Goal: Task Accomplishment & Management: Manage account settings

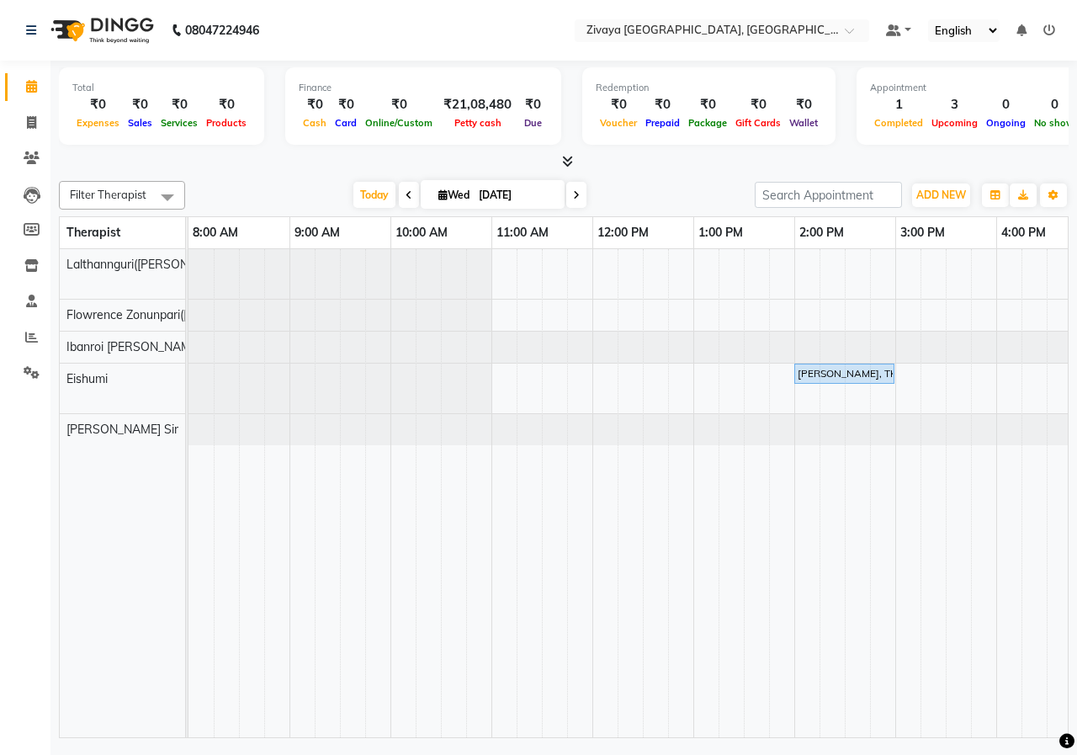
scroll to position [0, 555]
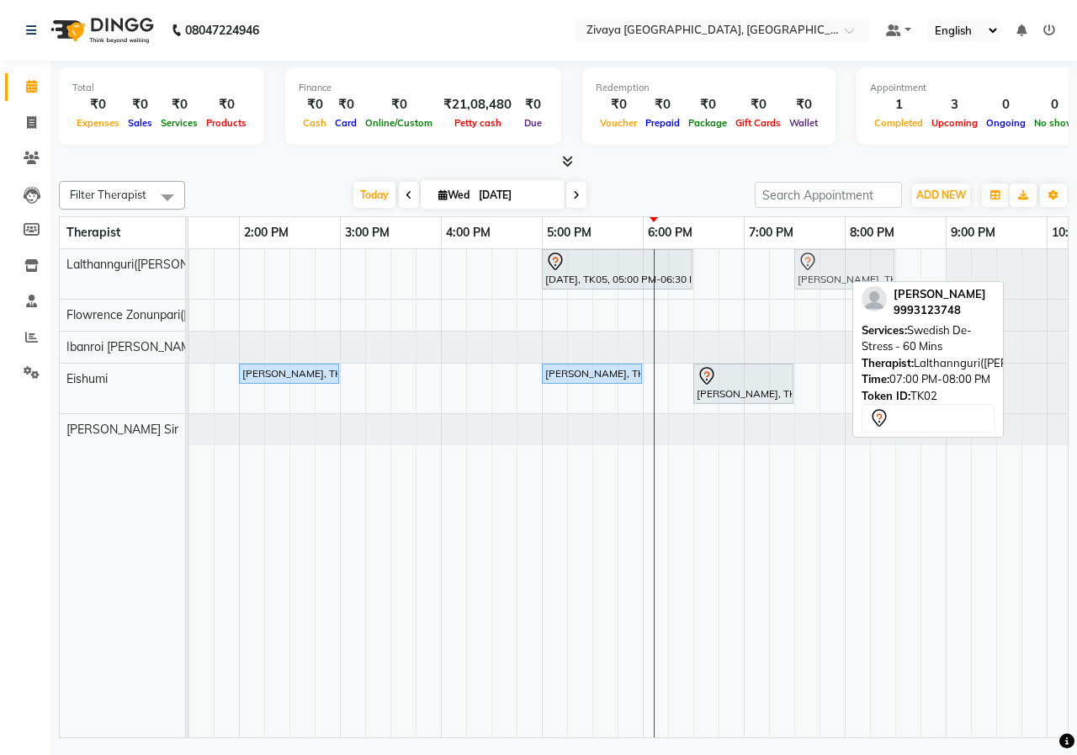
drag, startPoint x: 806, startPoint y: 269, endPoint x: 860, endPoint y: 276, distance: 54.3
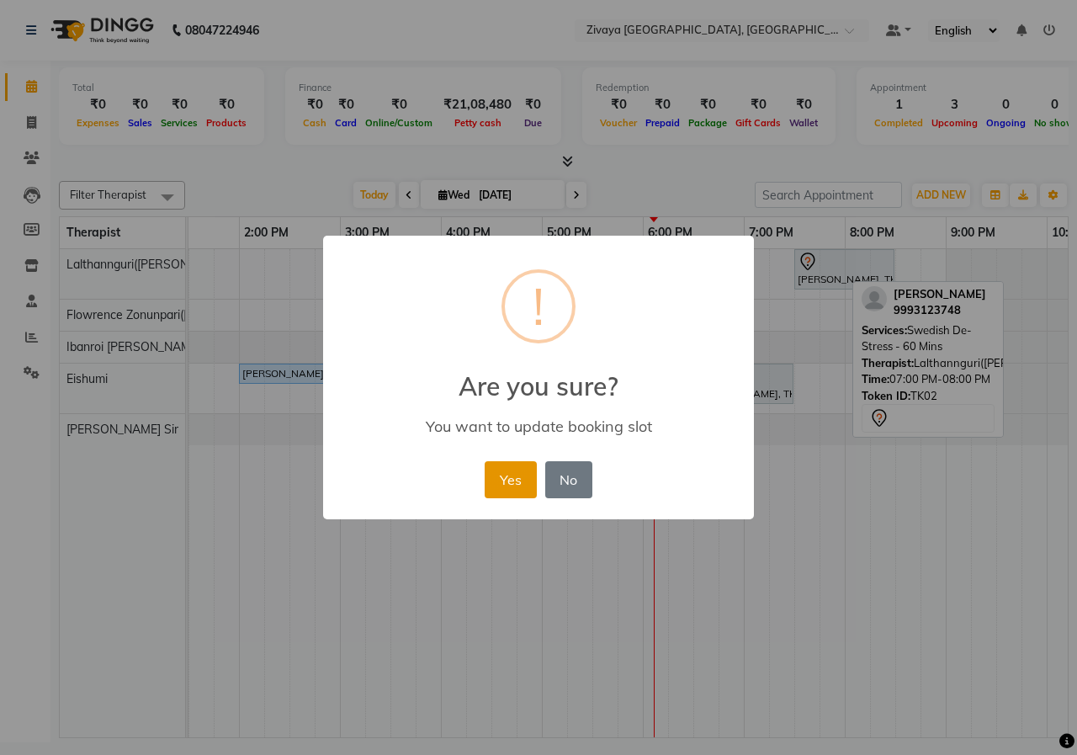
click at [513, 471] on button "Yes" at bounding box center [510, 479] width 51 height 37
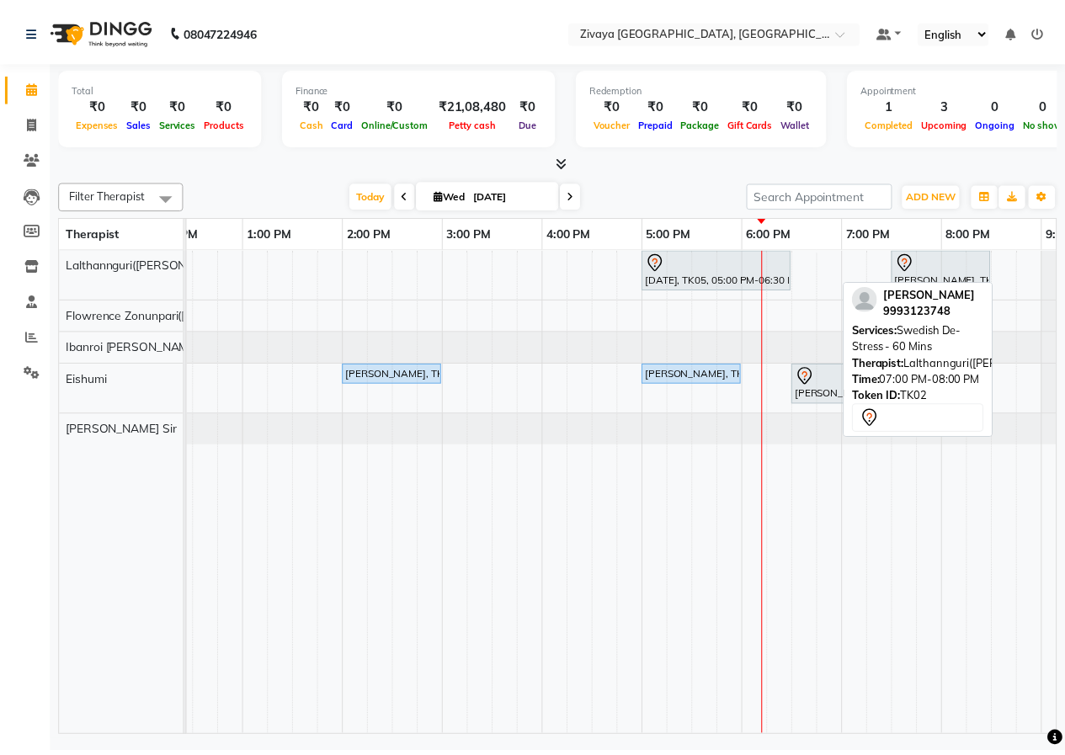
scroll to position [0, 501]
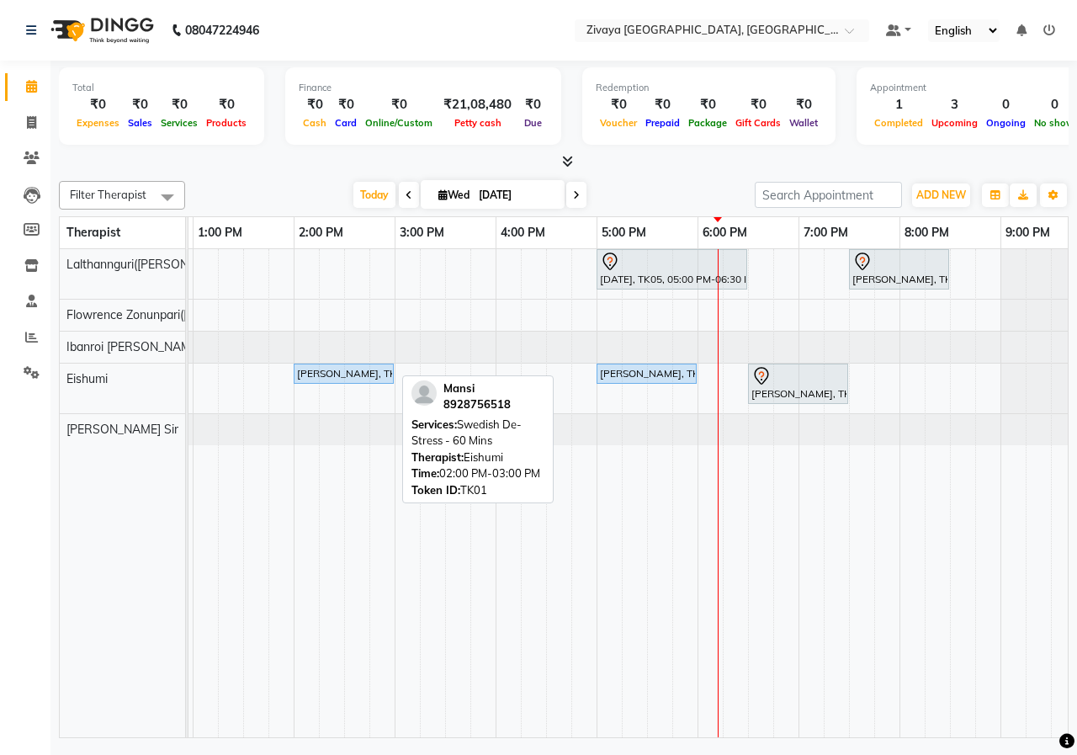
click at [369, 371] on div "[PERSON_NAME], TK01, 02:00 PM-03:00 PM, Swedish De-Stress - 60 Mins" at bounding box center [343, 373] width 97 height 15
click at [337, 371] on div "[PERSON_NAME], TK01, 02:00 PM-03:00 PM, Swedish De-Stress - 60 Mins" at bounding box center [343, 373] width 97 height 15
select select "5"
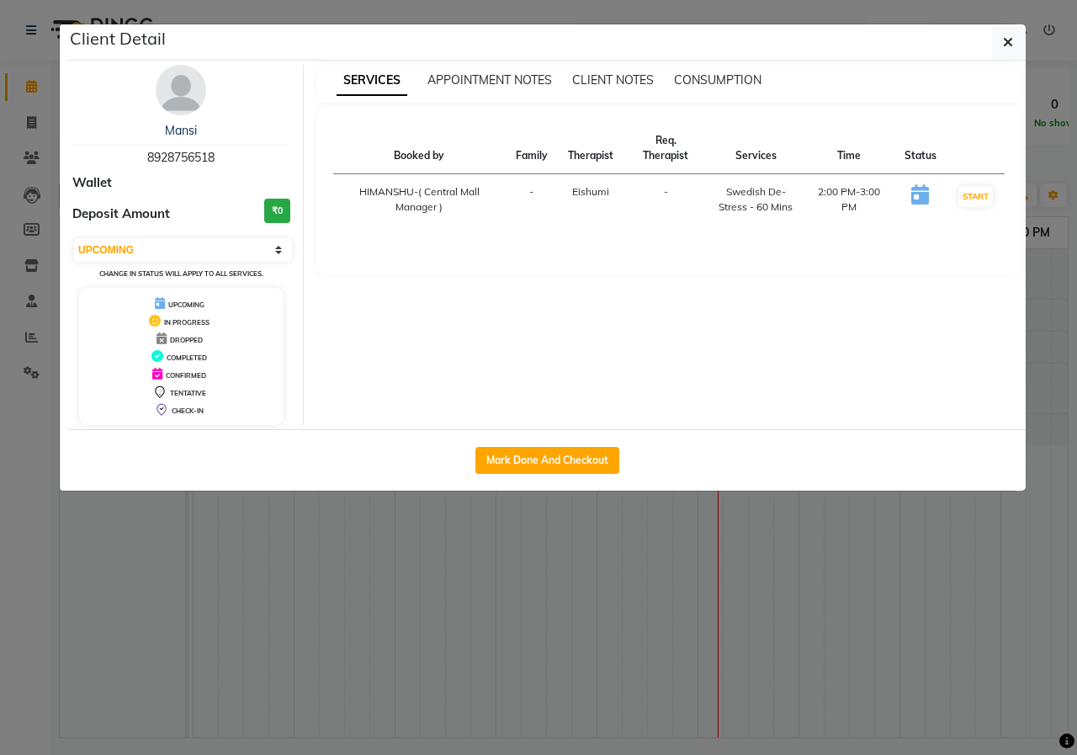
click at [482, 476] on div "Mark Done And Checkout" at bounding box center [547, 459] width 958 height 61
click at [497, 461] on button "Mark Done And Checkout" at bounding box center [547, 460] width 144 height 27
select select "service"
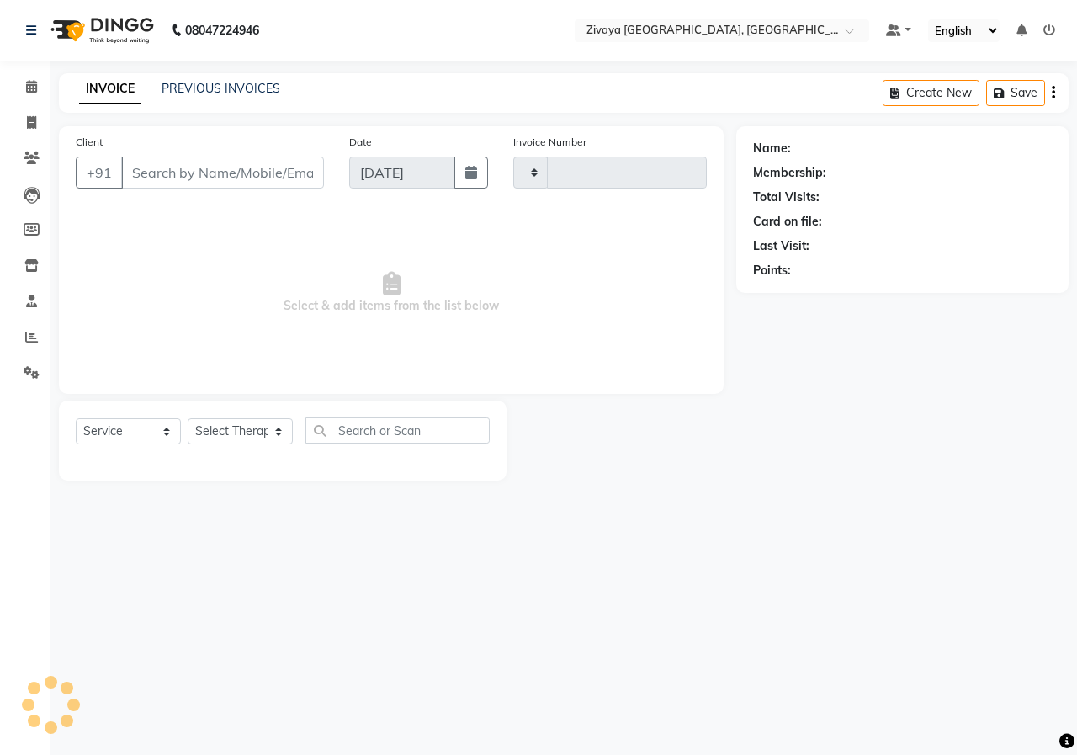
type input "0863"
select select "6509"
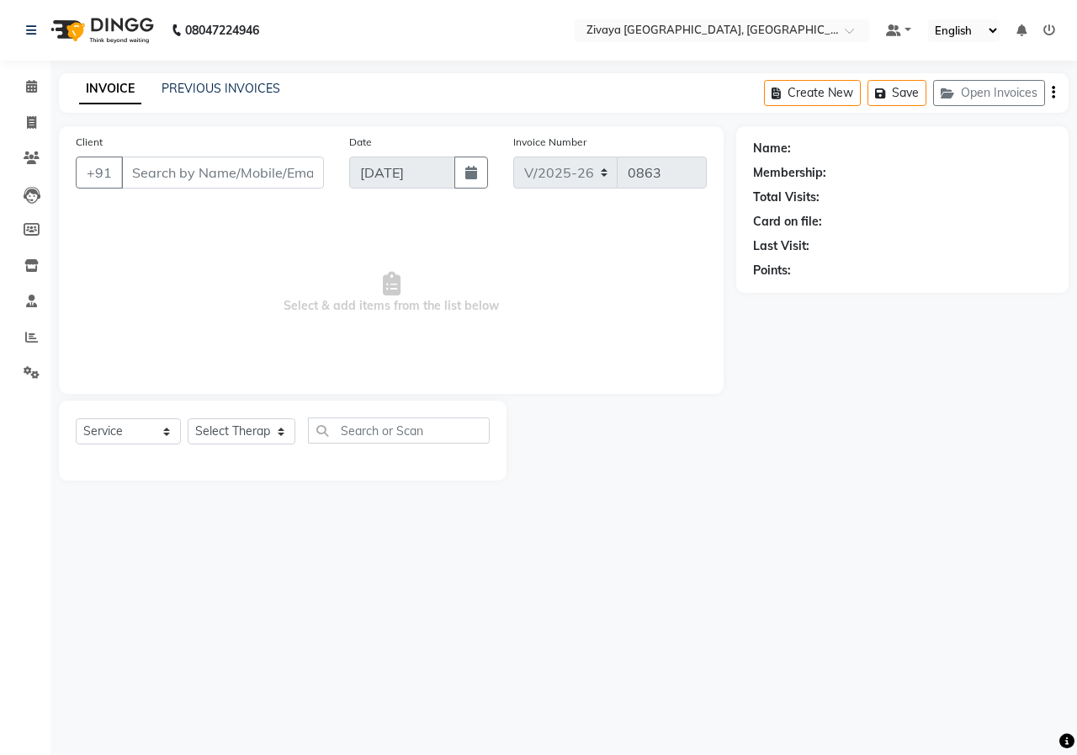
type input "8928756518"
select select "79832"
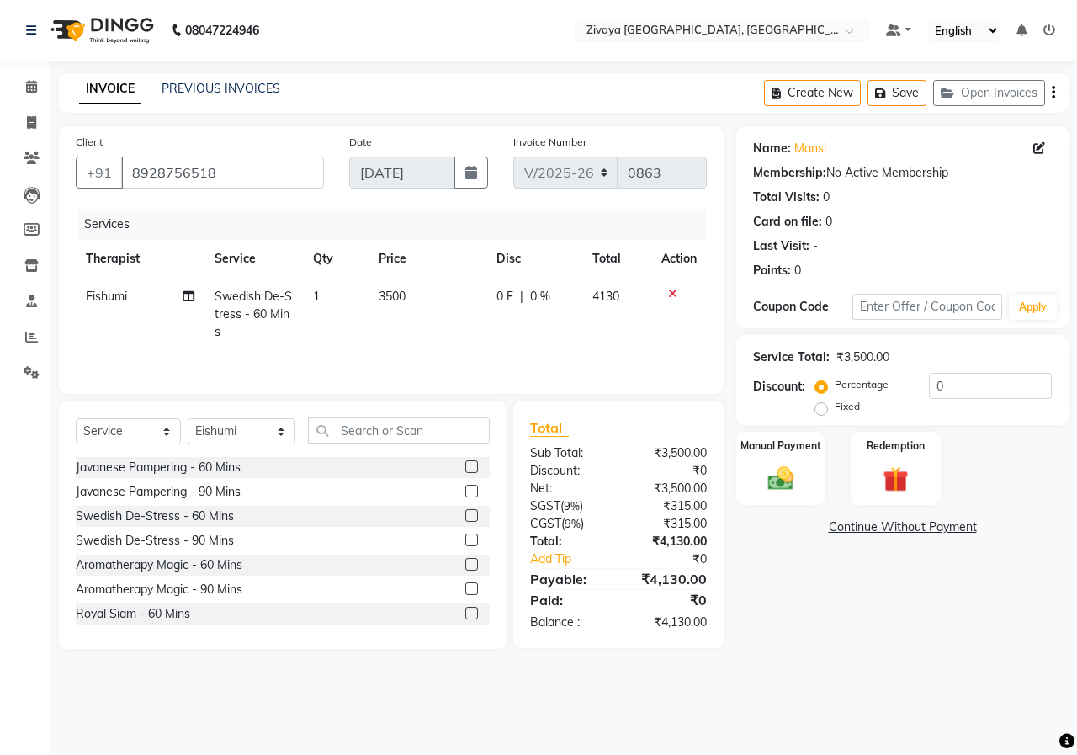
click at [835, 408] on label "Fixed" at bounding box center [847, 406] width 25 height 15
click at [822, 408] on input "Fixed" at bounding box center [825, 407] width 12 height 12
radio input "true"
click at [957, 387] on input "0" at bounding box center [990, 386] width 123 height 26
type input "2"
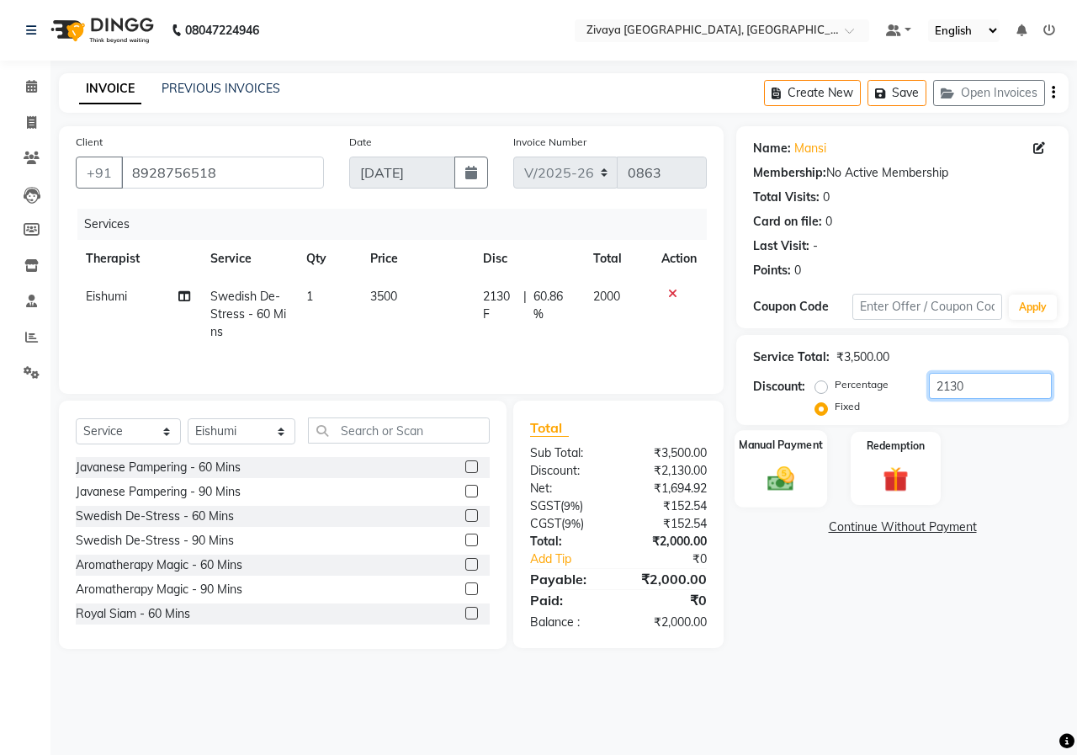
type input "2130"
click at [781, 507] on div "Manual Payment" at bounding box center [781, 468] width 93 height 77
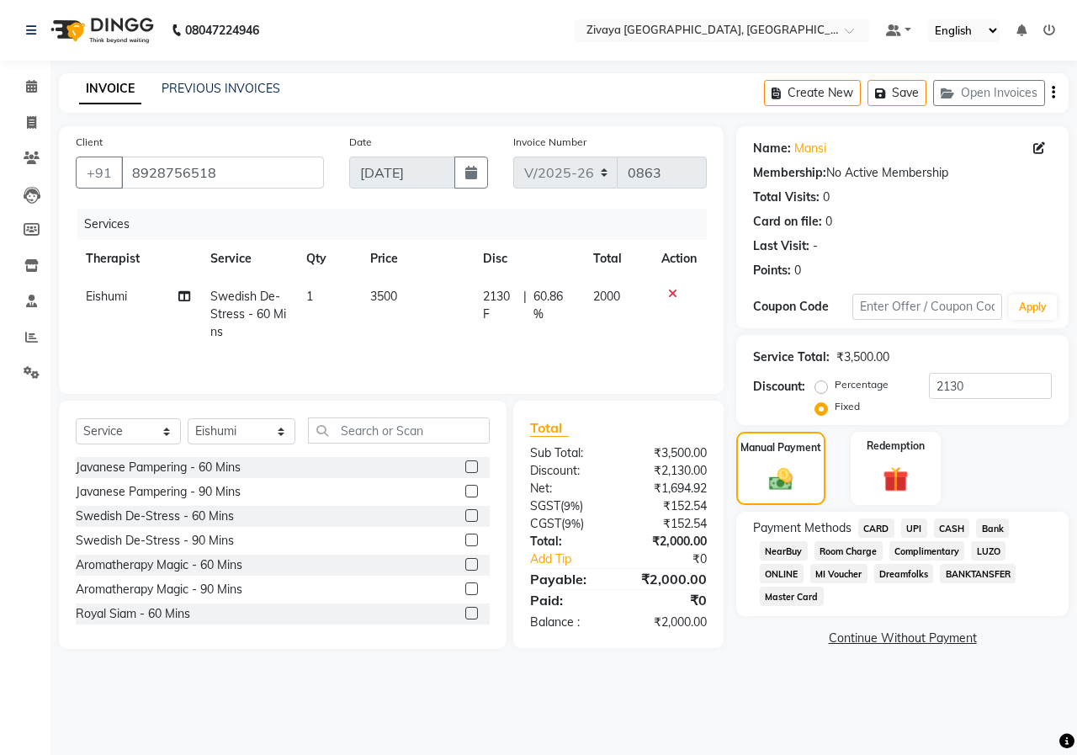
click at [946, 529] on span "CASH" at bounding box center [952, 527] width 36 height 19
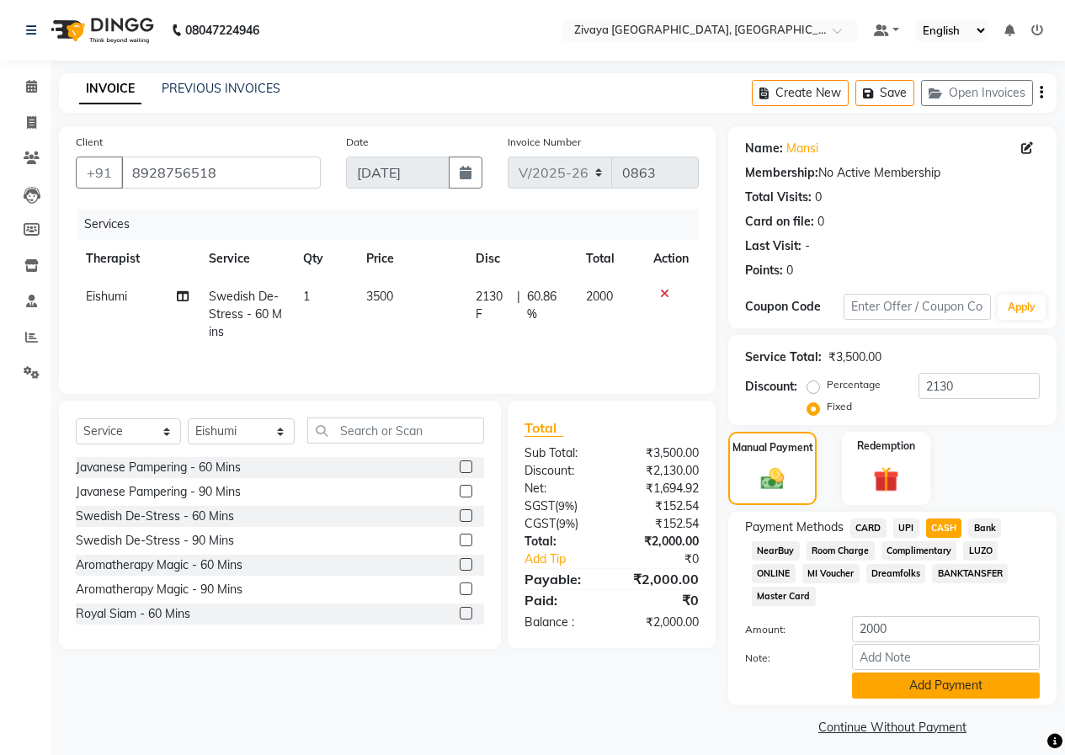
click at [931, 684] on button "Add Payment" at bounding box center [946, 685] width 188 height 26
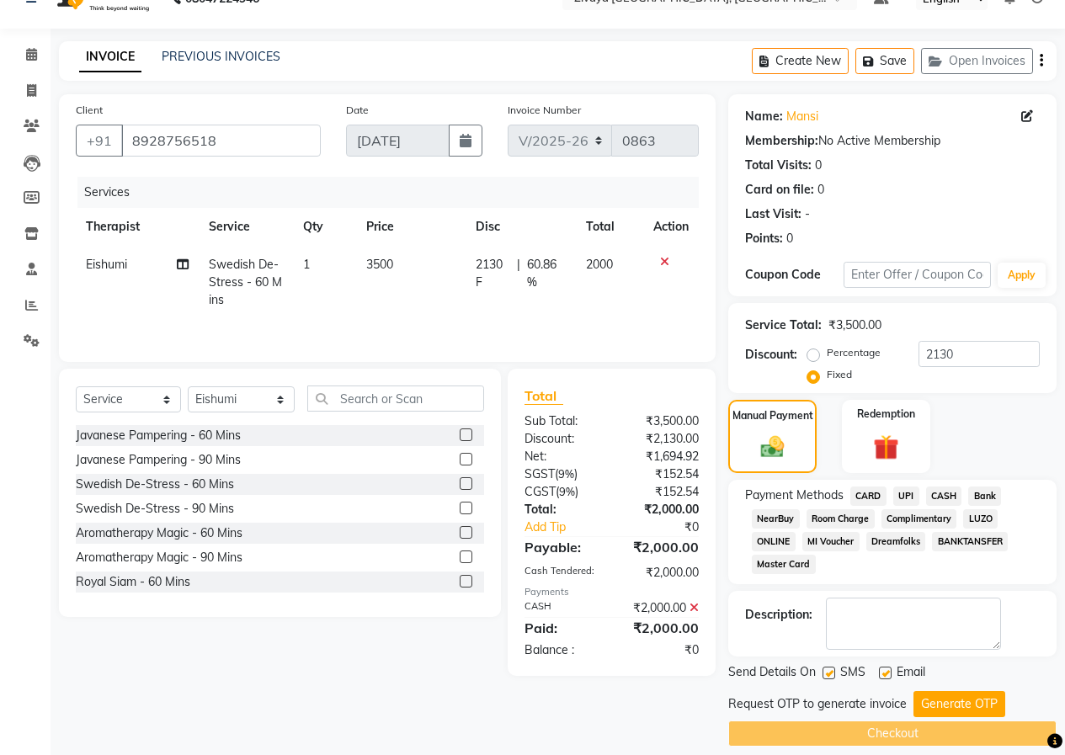
scroll to position [49, 0]
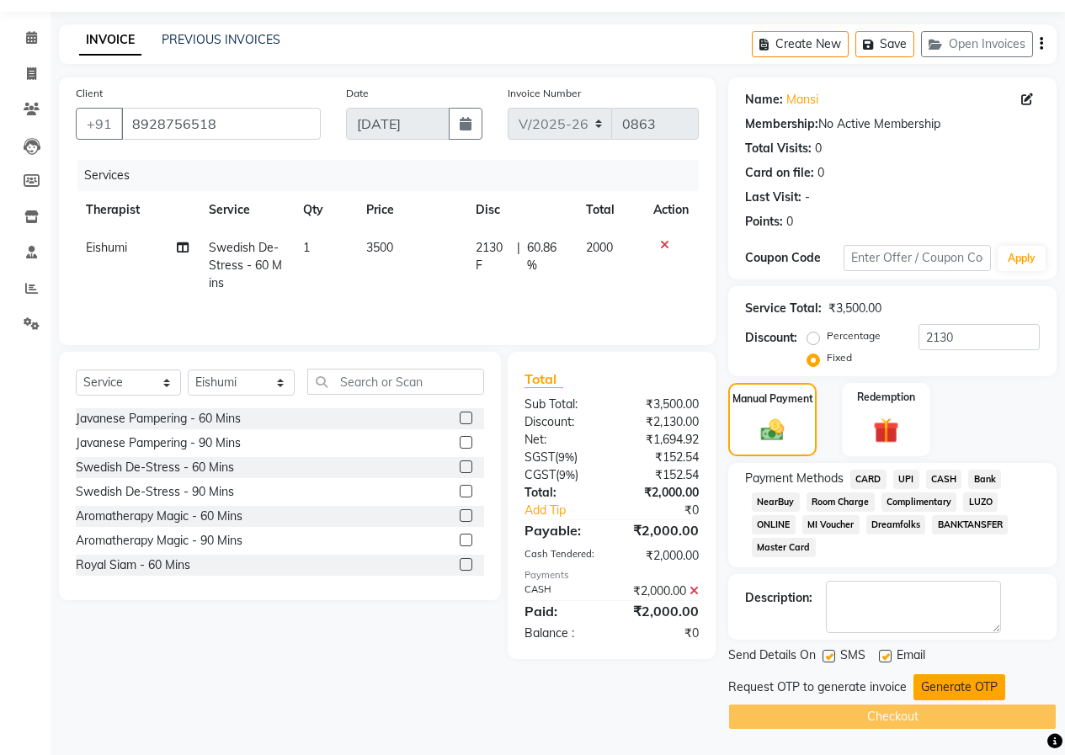
click at [941, 690] on button "Generate OTP" at bounding box center [959, 687] width 92 height 26
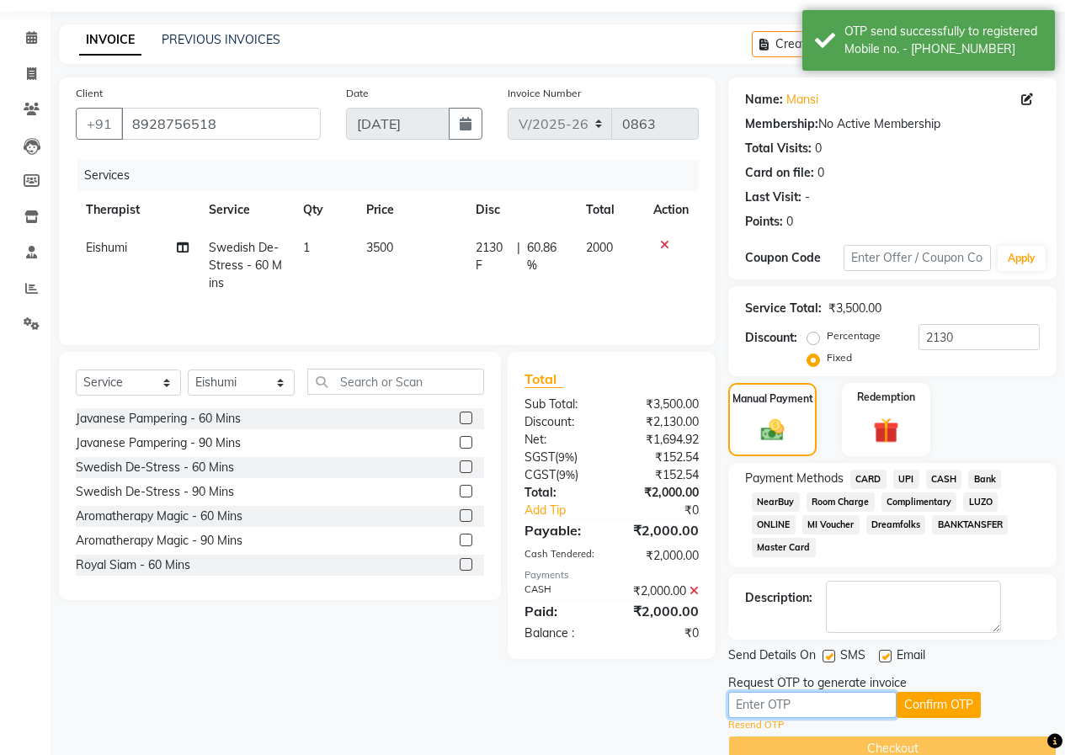
click at [860, 709] on input "text" at bounding box center [812, 705] width 168 height 26
type input "7058"
click at [919, 710] on button "Confirm OTP" at bounding box center [938, 705] width 84 height 26
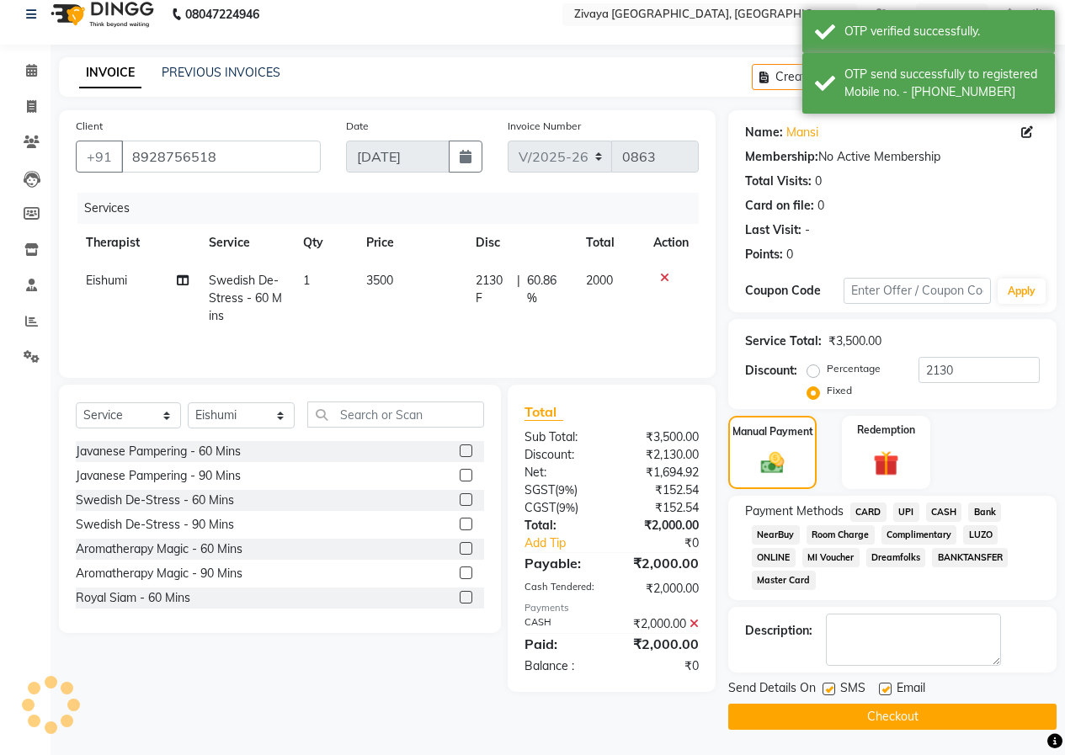
scroll to position [16, 0]
click at [947, 716] on button "Checkout" at bounding box center [892, 717] width 328 height 26
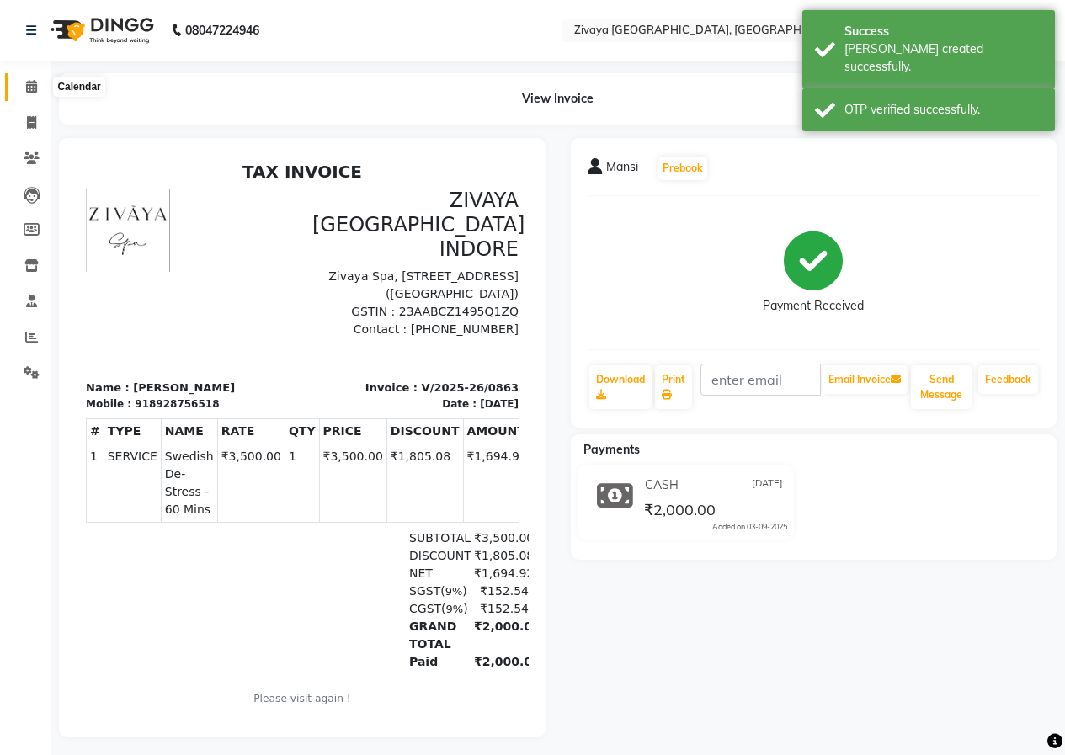
click at [27, 87] on icon at bounding box center [31, 86] width 11 height 13
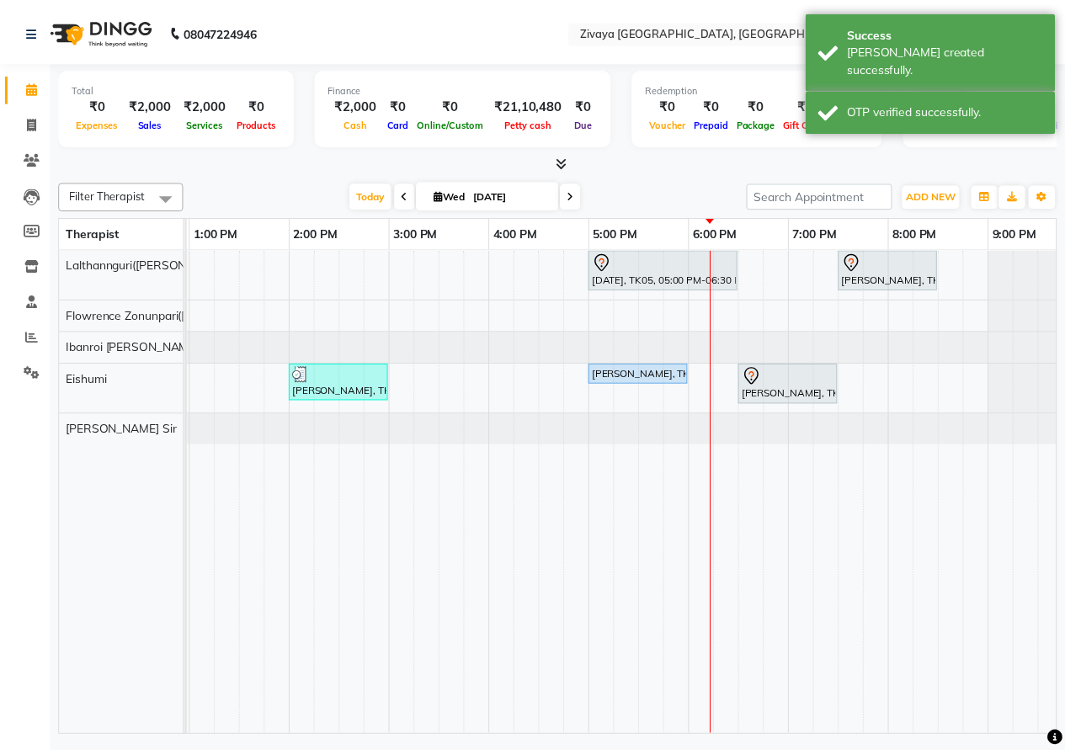
scroll to position [0, 527]
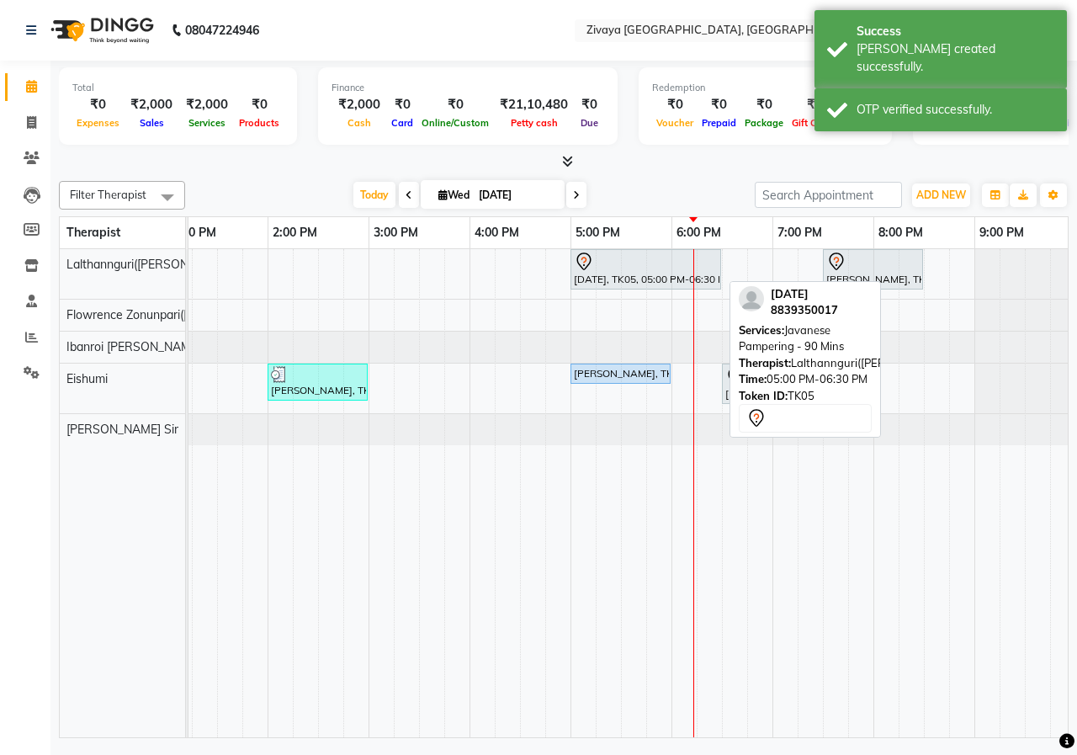
click at [619, 278] on div "[DATE], TK05, 05:00 PM-06:30 PM, Javanese Pampering - 90 Mins" at bounding box center [645, 269] width 147 height 35
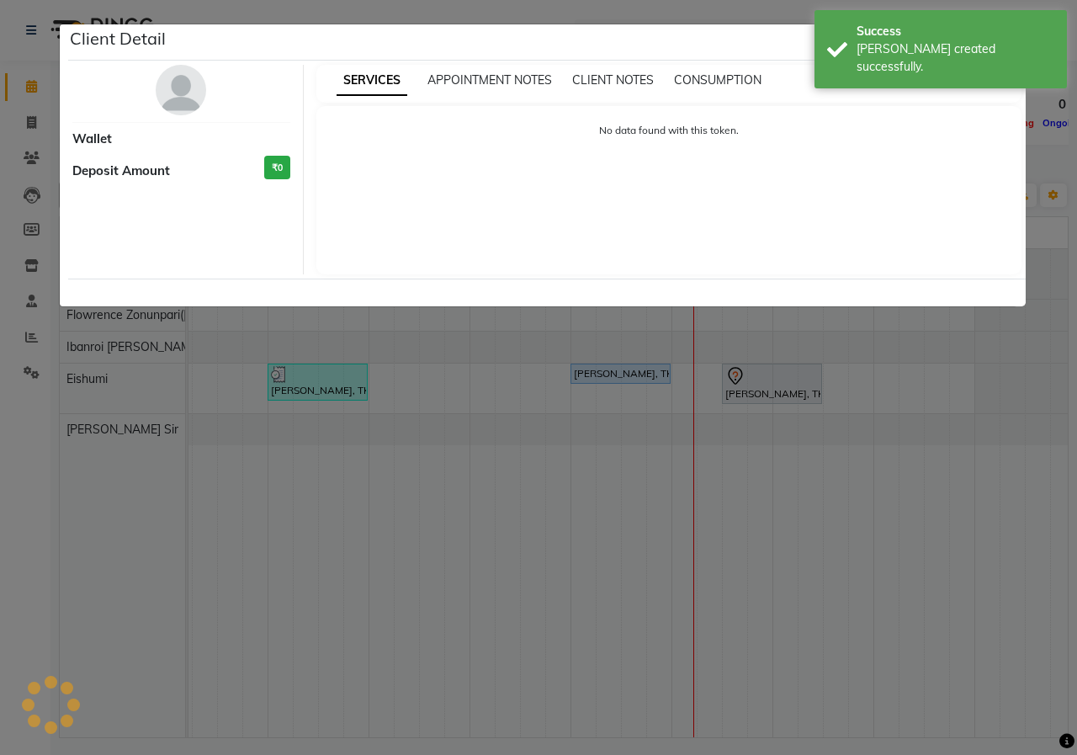
select select "7"
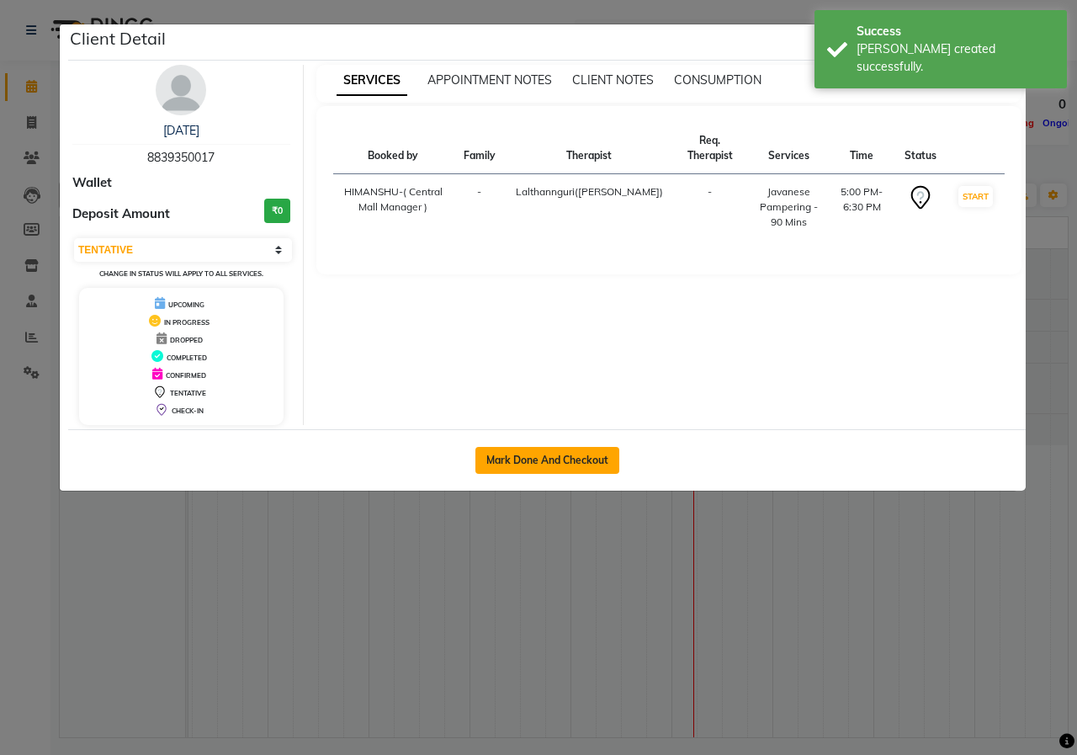
drag, startPoint x: 584, startPoint y: 456, endPoint x: 639, endPoint y: 452, distance: 54.9
click at [583, 458] on button "Mark Done And Checkout" at bounding box center [547, 460] width 144 height 27
select select "6509"
select select "service"
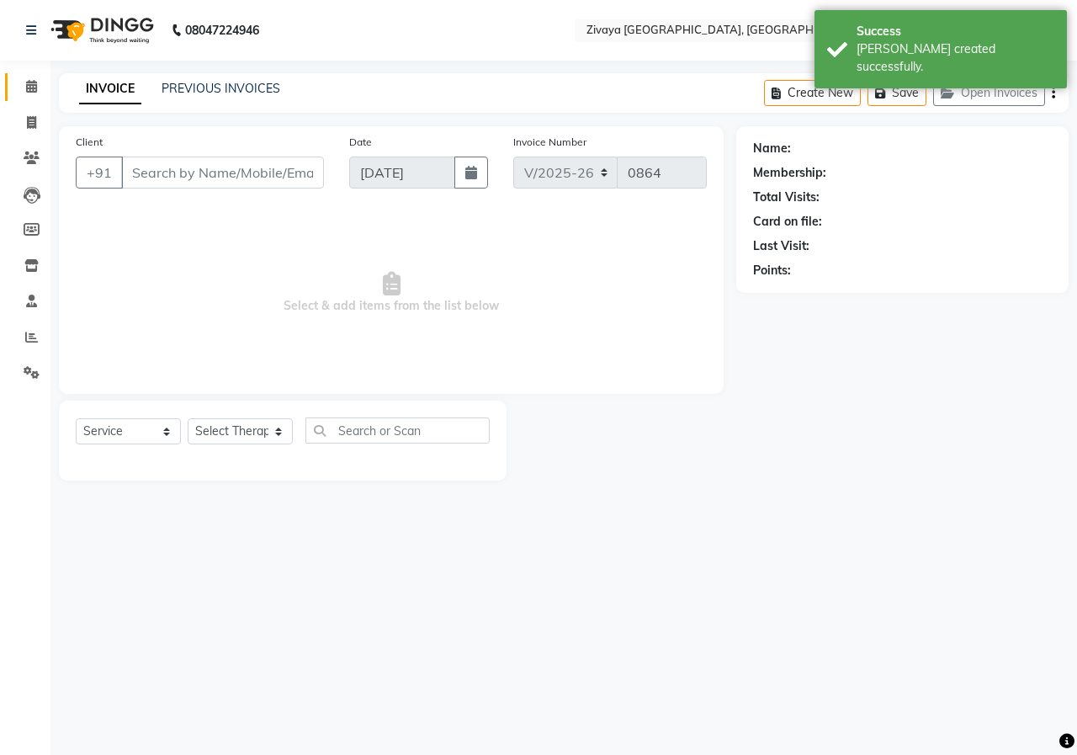
type input "8839350017"
select select "49516"
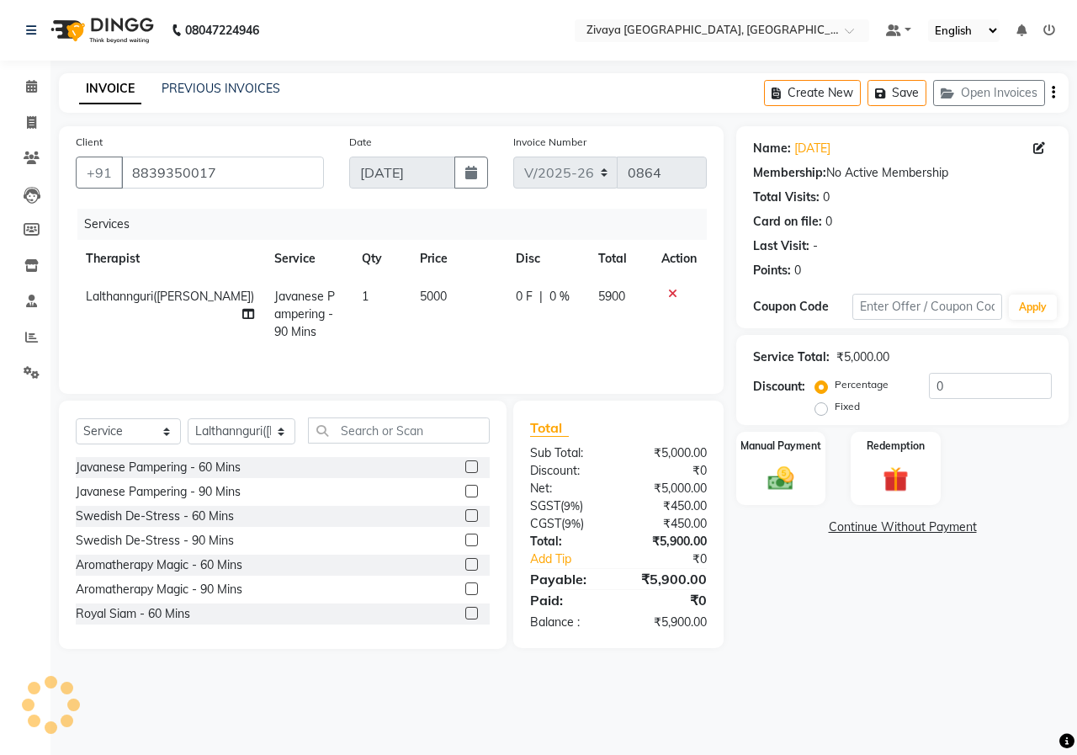
click at [835, 407] on label "Fixed" at bounding box center [847, 406] width 25 height 15
click at [821, 407] on input "Fixed" at bounding box center [825, 407] width 12 height 12
radio input "true"
click at [938, 383] on input "0" at bounding box center [990, 386] width 123 height 26
type input "2"
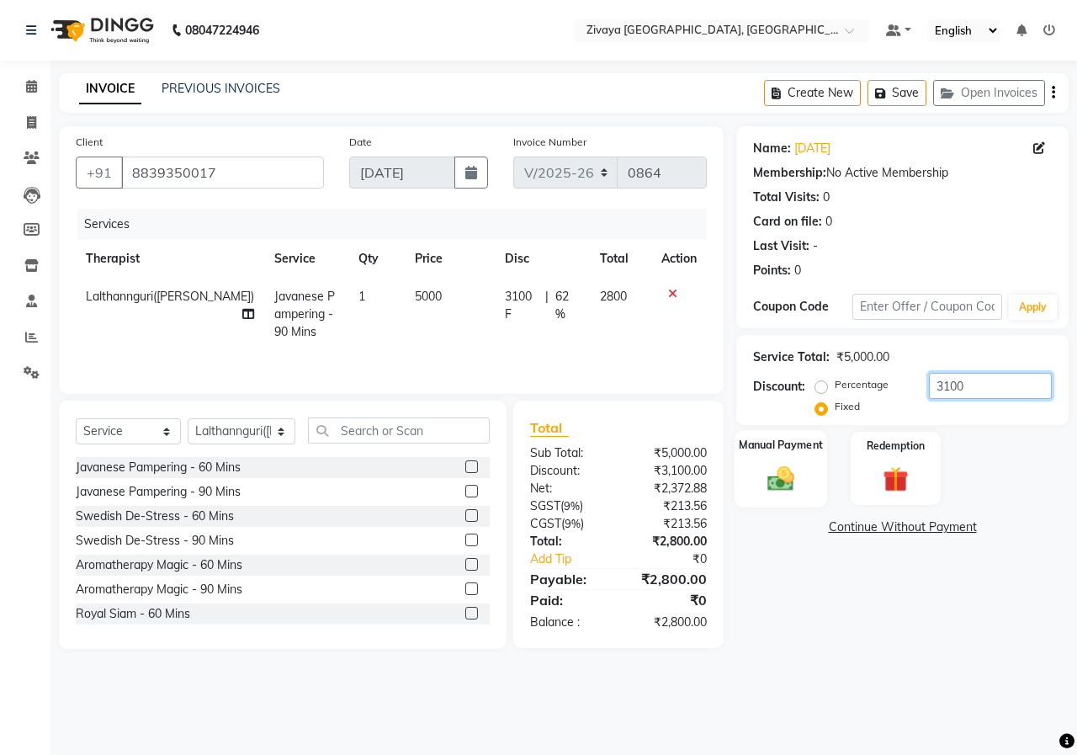
type input "3100"
click at [820, 478] on div "Manual Payment" at bounding box center [781, 468] width 93 height 77
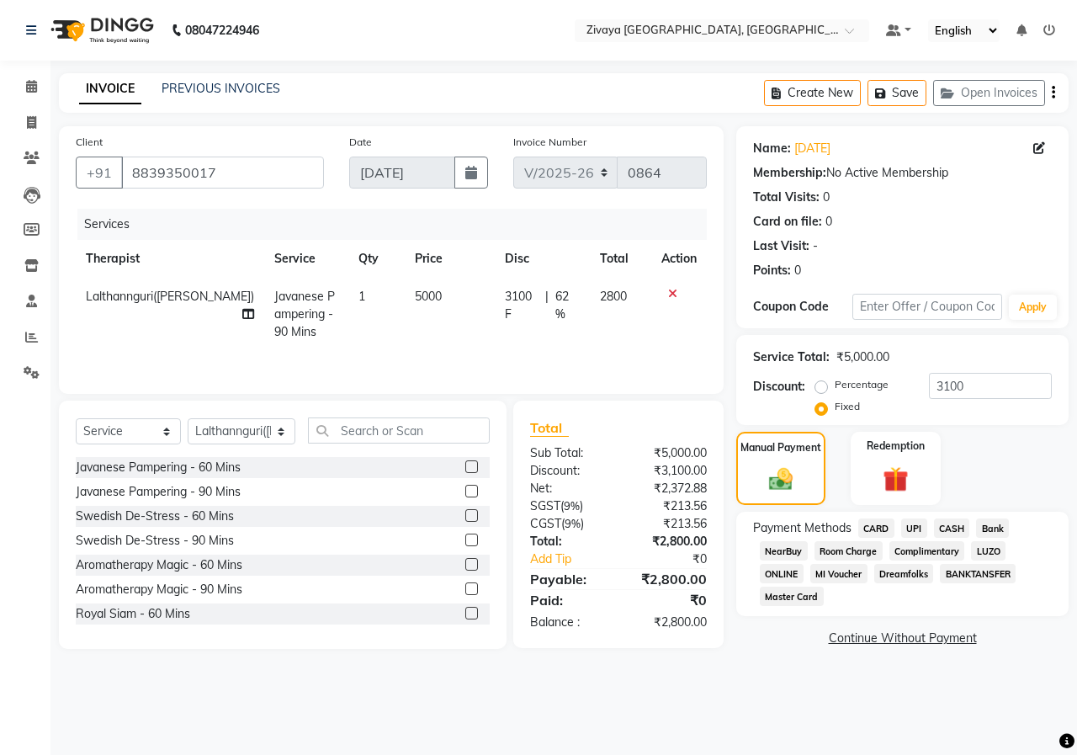
click at [921, 529] on span "UPI" at bounding box center [914, 527] width 26 height 19
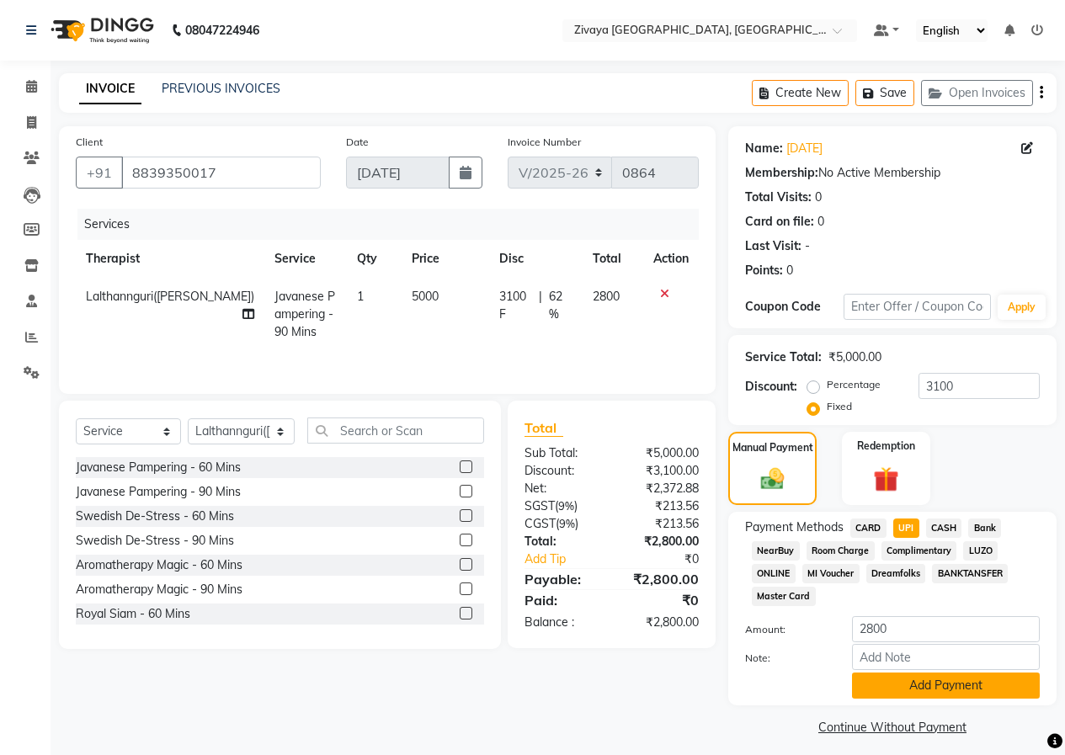
click at [947, 687] on button "Add Payment" at bounding box center [946, 685] width 188 height 26
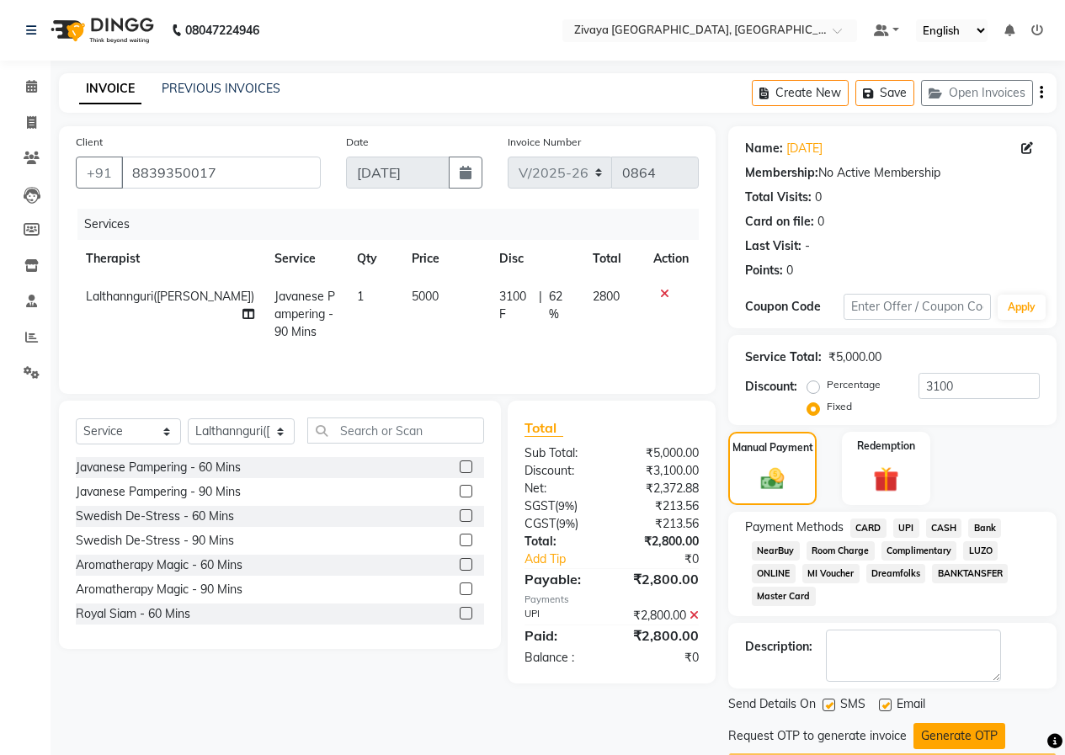
click at [936, 734] on button "Generate OTP" at bounding box center [959, 736] width 92 height 26
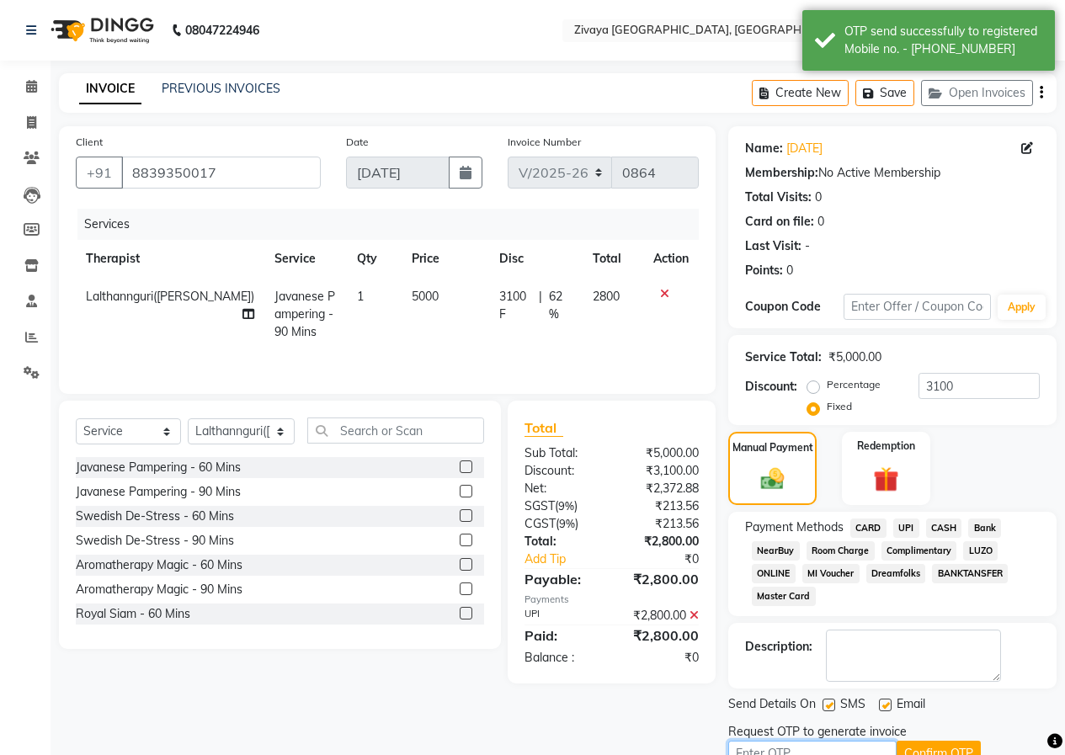
click at [853, 742] on input "text" at bounding box center [812, 754] width 168 height 26
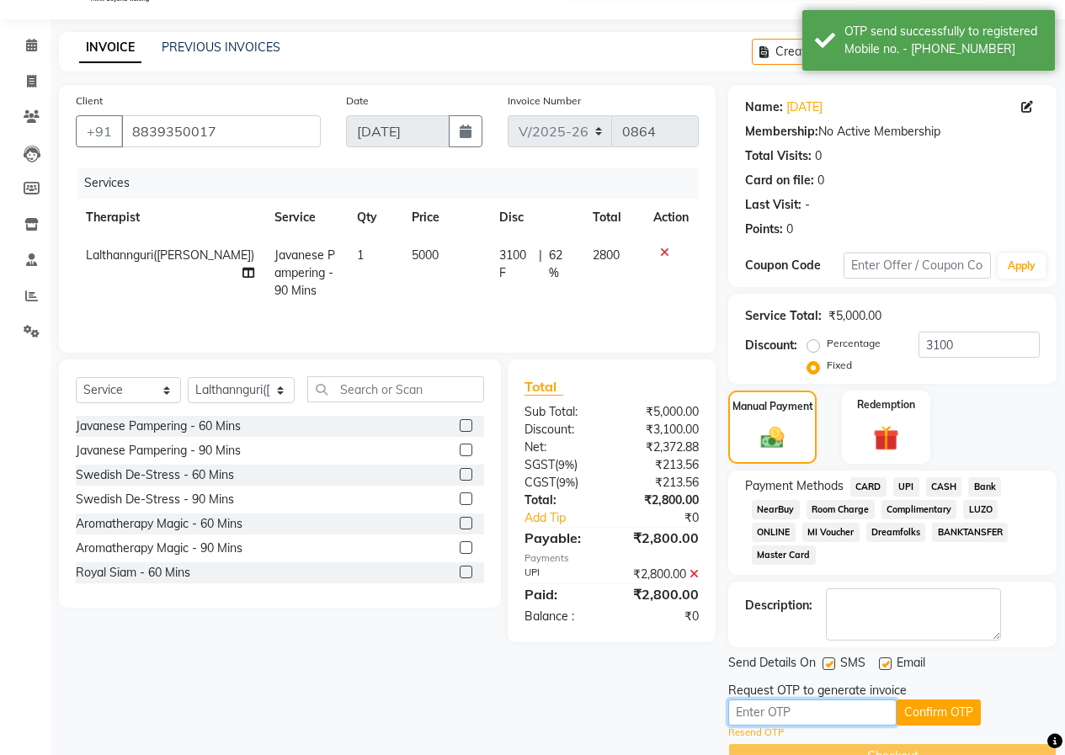
scroll to position [81, 0]
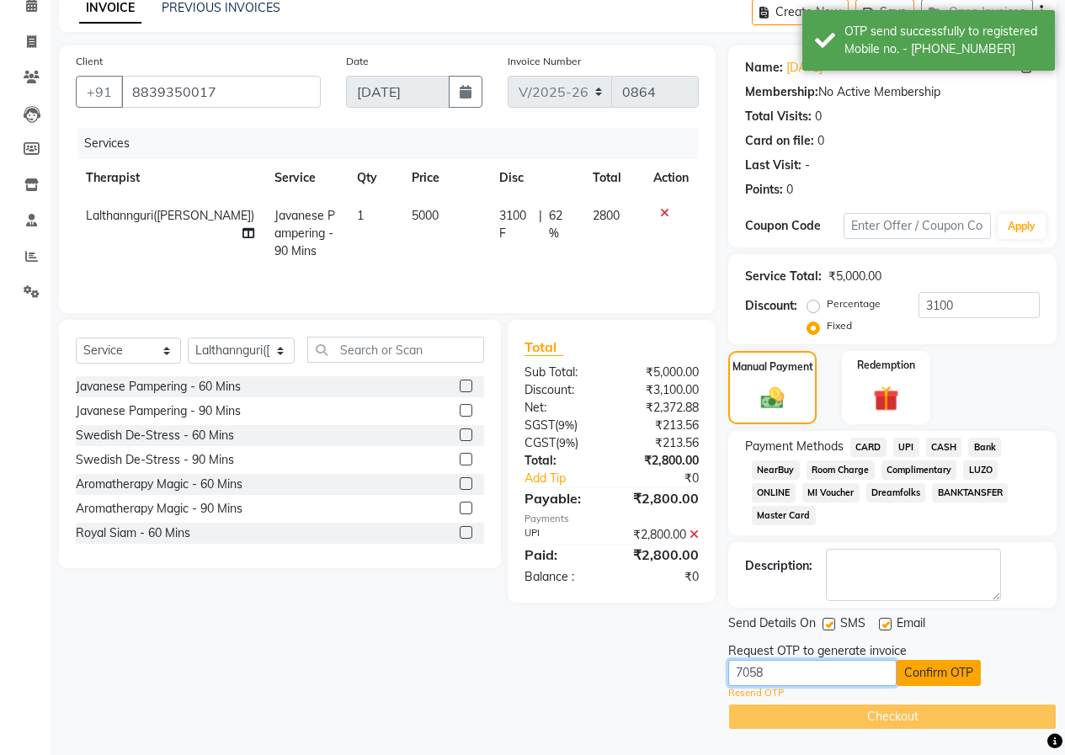
type input "7058"
drag, startPoint x: 930, startPoint y: 664, endPoint x: 829, endPoint y: 631, distance: 106.2
click at [930, 666] on button "Confirm OTP" at bounding box center [938, 673] width 84 height 26
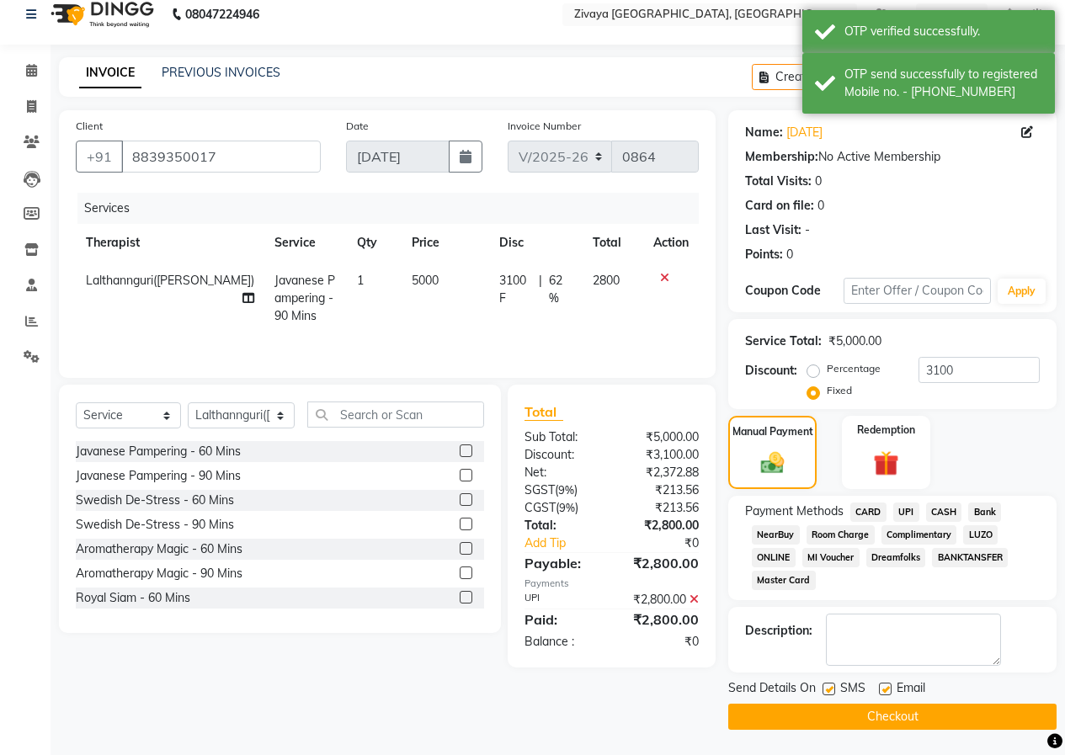
click at [856, 720] on button "Checkout" at bounding box center [892, 717] width 328 height 26
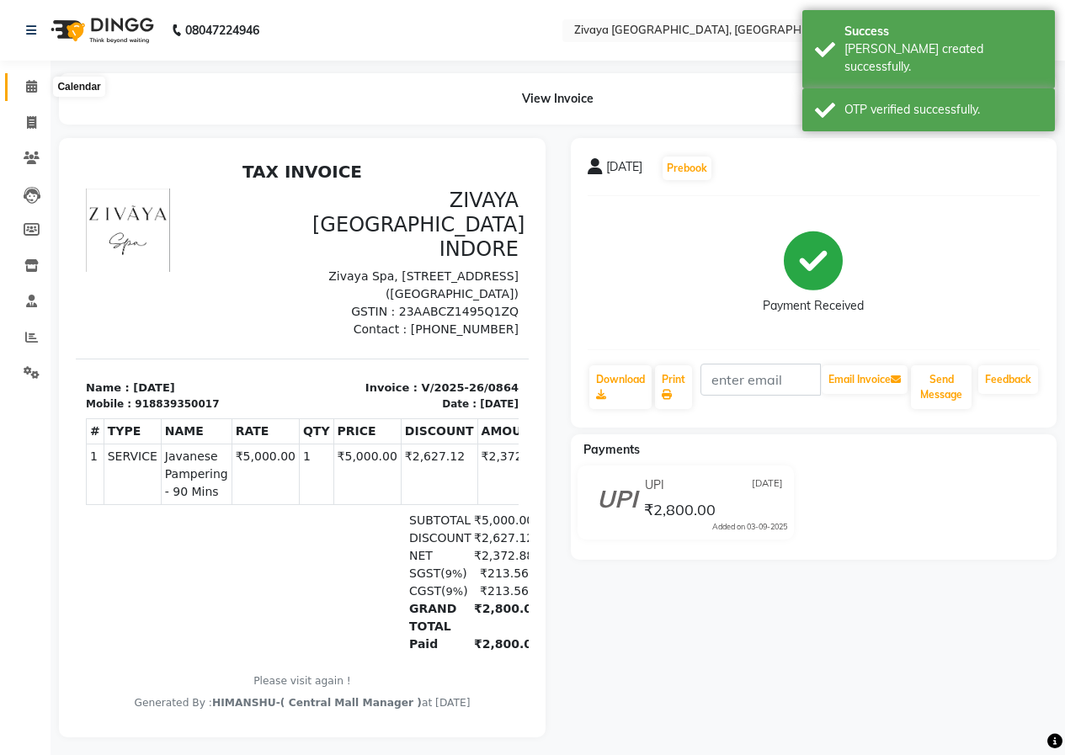
click at [29, 77] on link "Calendar" at bounding box center [25, 87] width 40 height 28
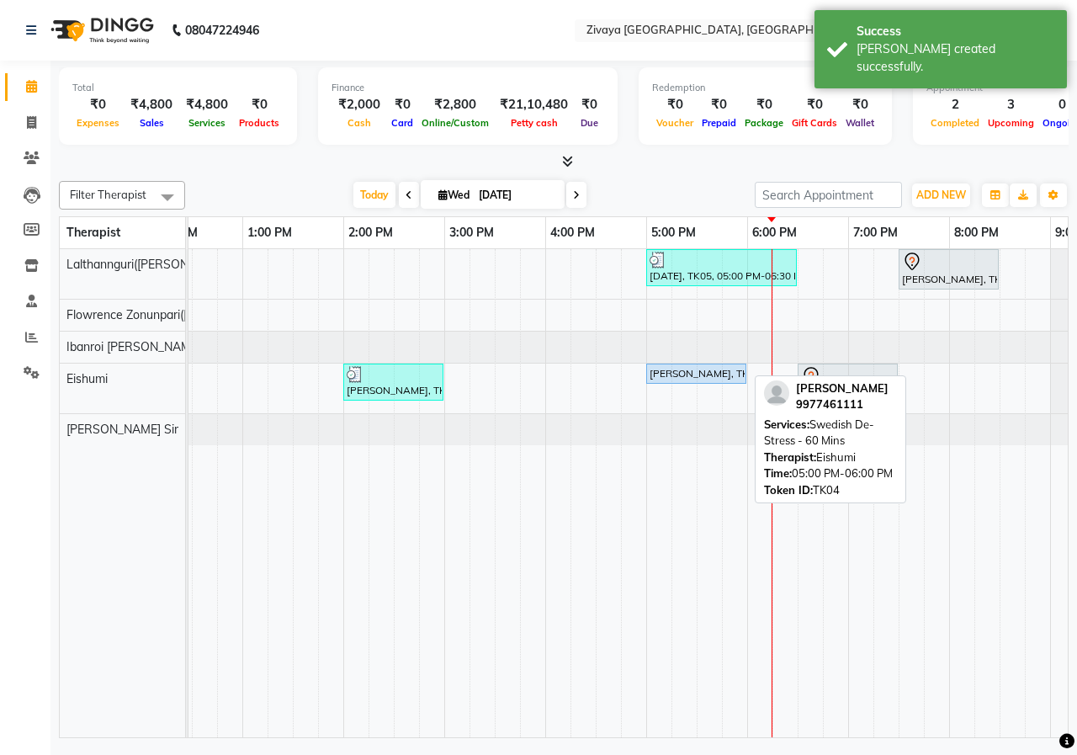
click at [683, 379] on div "[PERSON_NAME], TK04, 05:00 PM-06:00 PM, Swedish De-Stress - 60 Mins" at bounding box center [696, 373] width 97 height 15
select select "5"
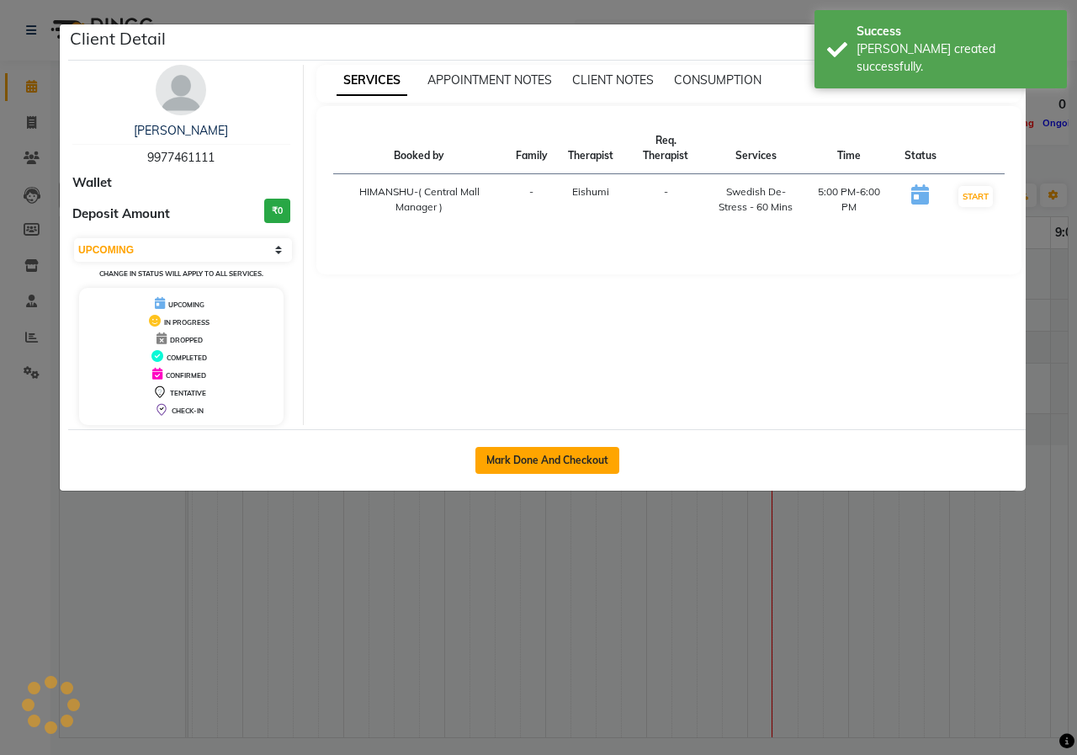
click at [605, 455] on button "Mark Done And Checkout" at bounding box center [547, 460] width 144 height 27
select select "service"
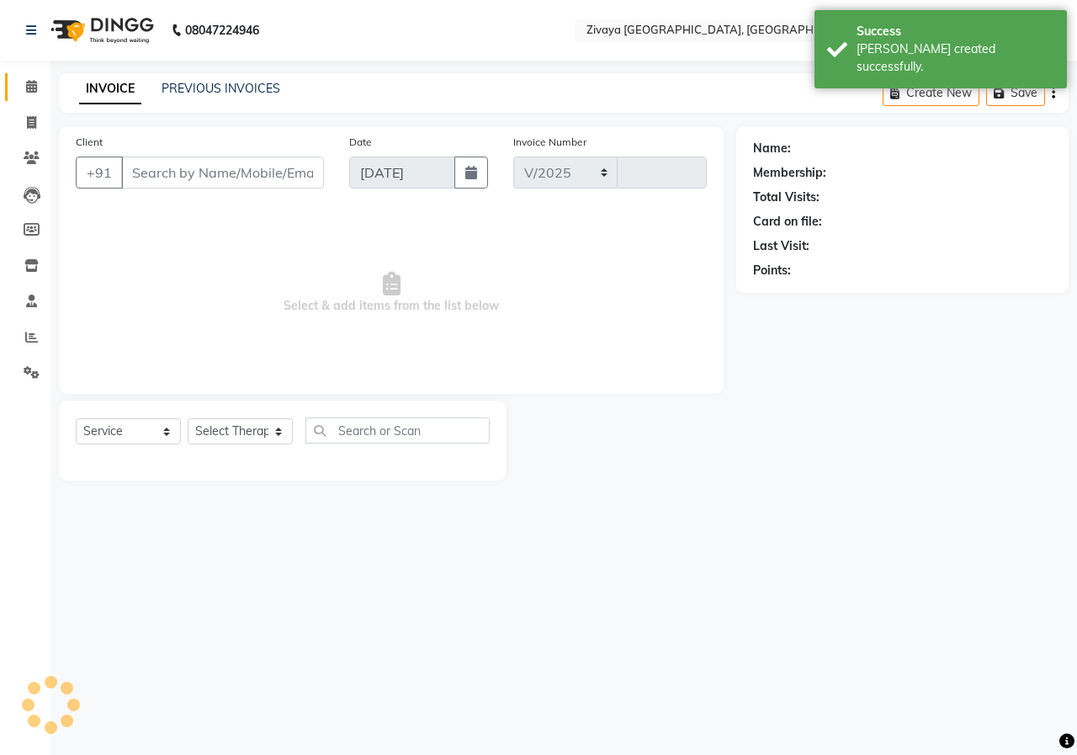
select select "6509"
type input "0865"
type input "9977461111"
select select "79832"
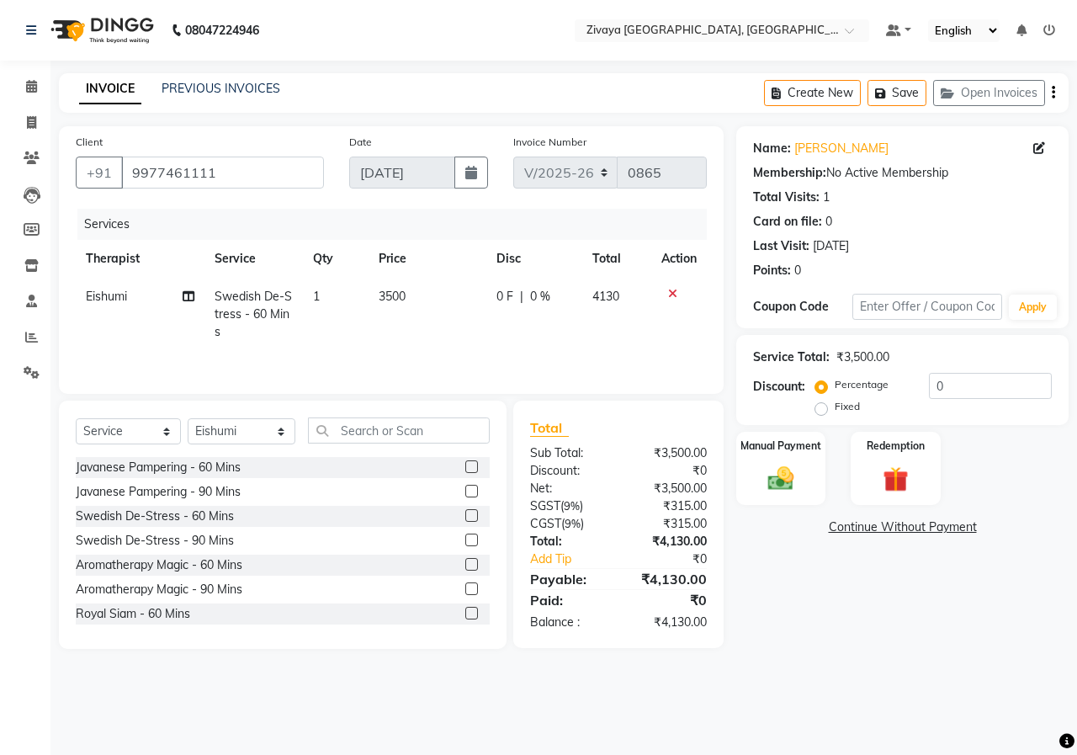
click at [835, 409] on label "Fixed" at bounding box center [847, 406] width 25 height 15
click at [821, 409] on input "Fixed" at bounding box center [825, 407] width 12 height 12
radio input "true"
click at [995, 383] on input "0" at bounding box center [990, 386] width 123 height 26
type input "2"
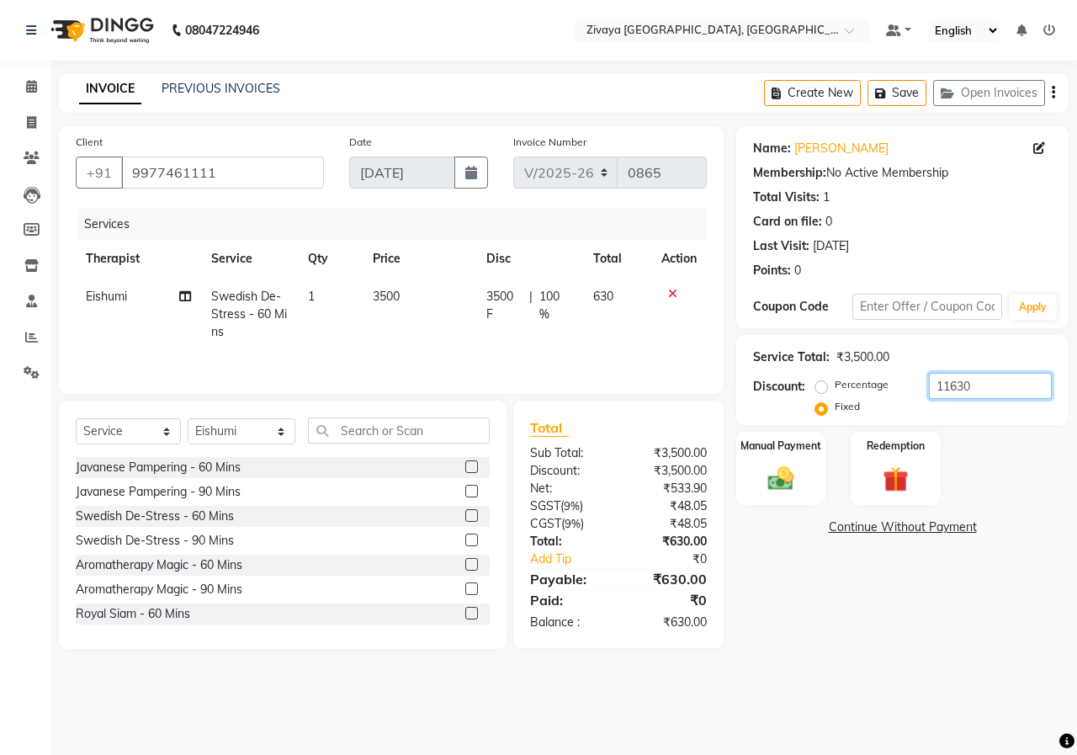
drag, startPoint x: 1000, startPoint y: 390, endPoint x: 988, endPoint y: 390, distance: 11.8
click at [988, 390] on input "11630" at bounding box center [990, 386] width 123 height 26
click at [944, 385] on input "11630" at bounding box center [990, 386] width 123 height 26
type input "1630"
click at [770, 479] on img at bounding box center [781, 478] width 44 height 31
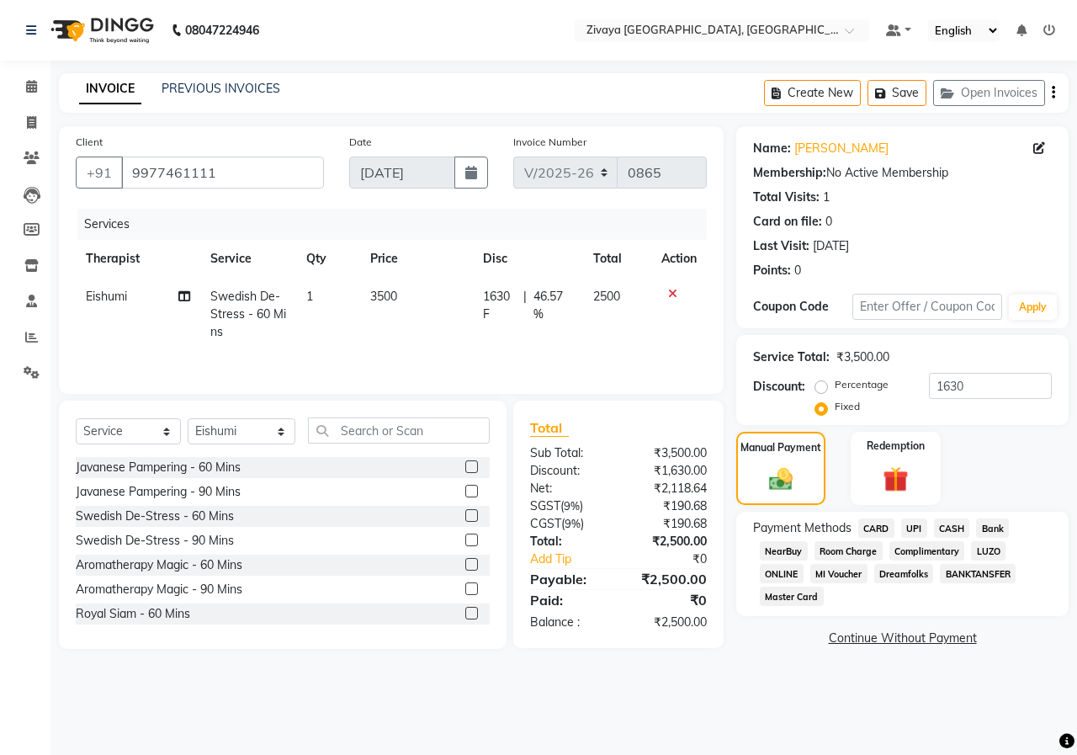
click at [956, 529] on span "CASH" at bounding box center [952, 527] width 36 height 19
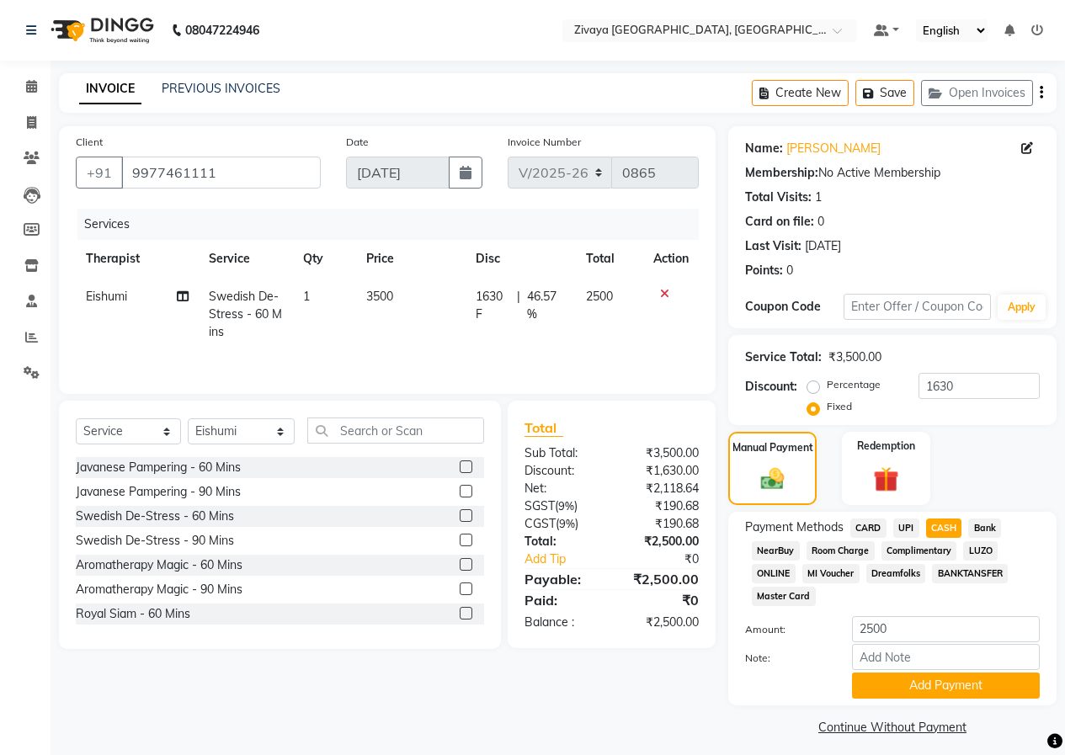
click at [959, 688] on button "Add Payment" at bounding box center [946, 685] width 188 height 26
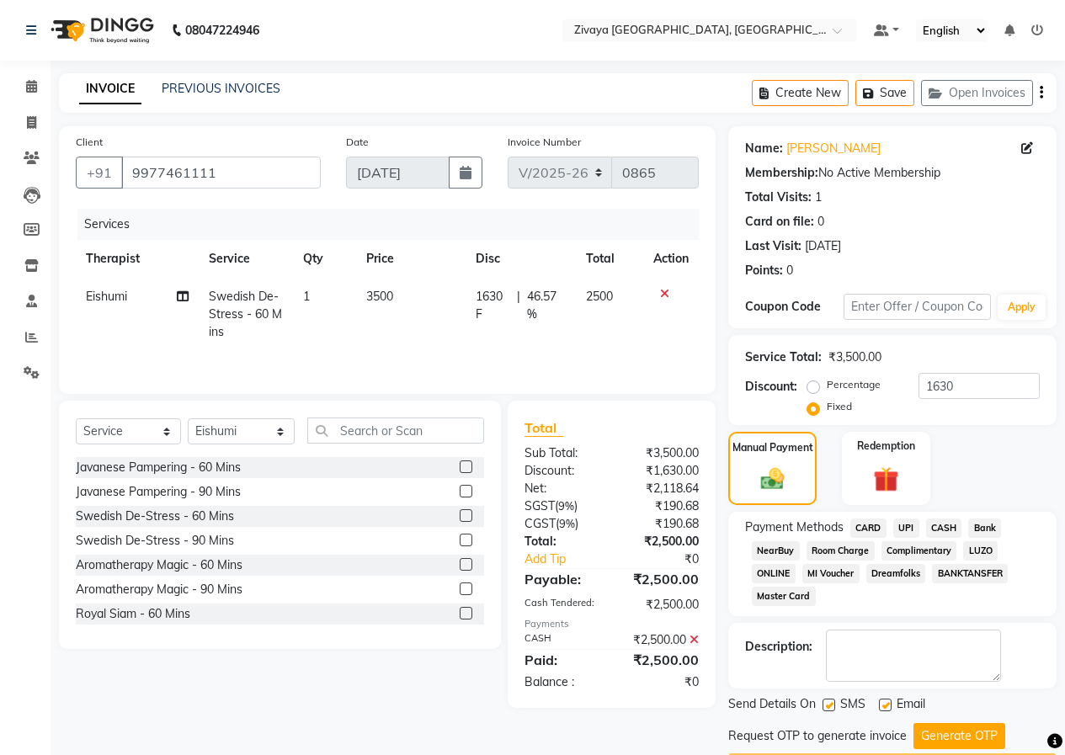
scroll to position [49, 0]
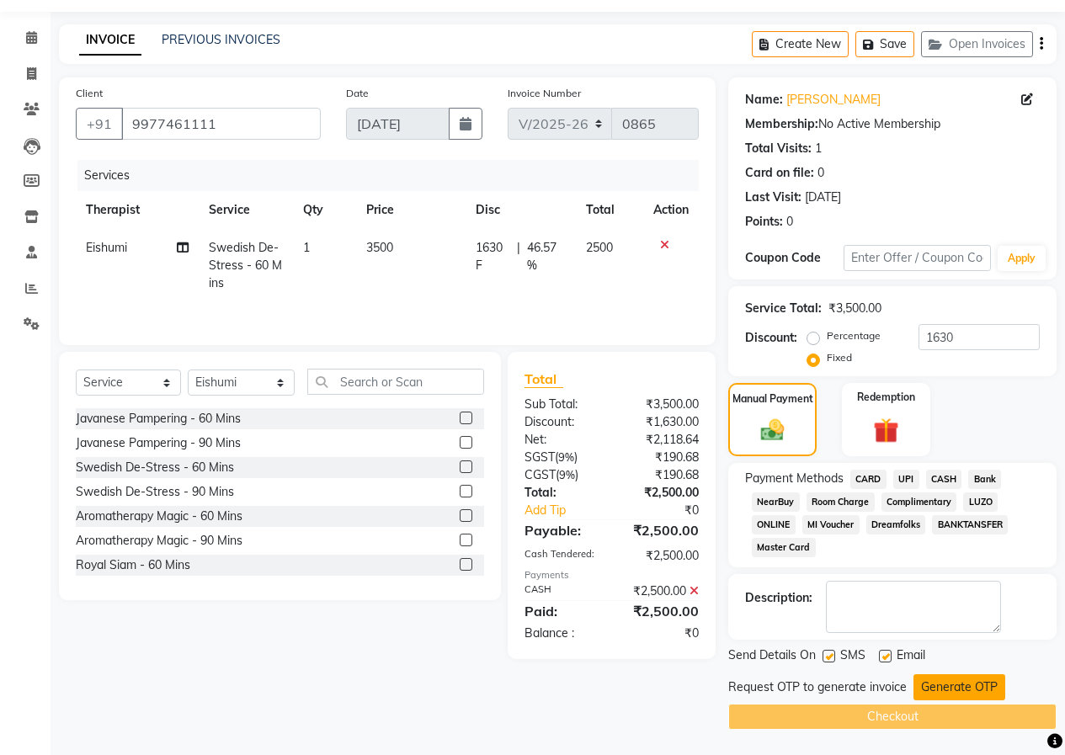
click at [954, 670] on div "Send Details On SMS Email Request OTP to generate invoice Generate OTP Checkout" at bounding box center [892, 687] width 328 height 83
click at [954, 678] on button "Generate OTP" at bounding box center [959, 687] width 92 height 26
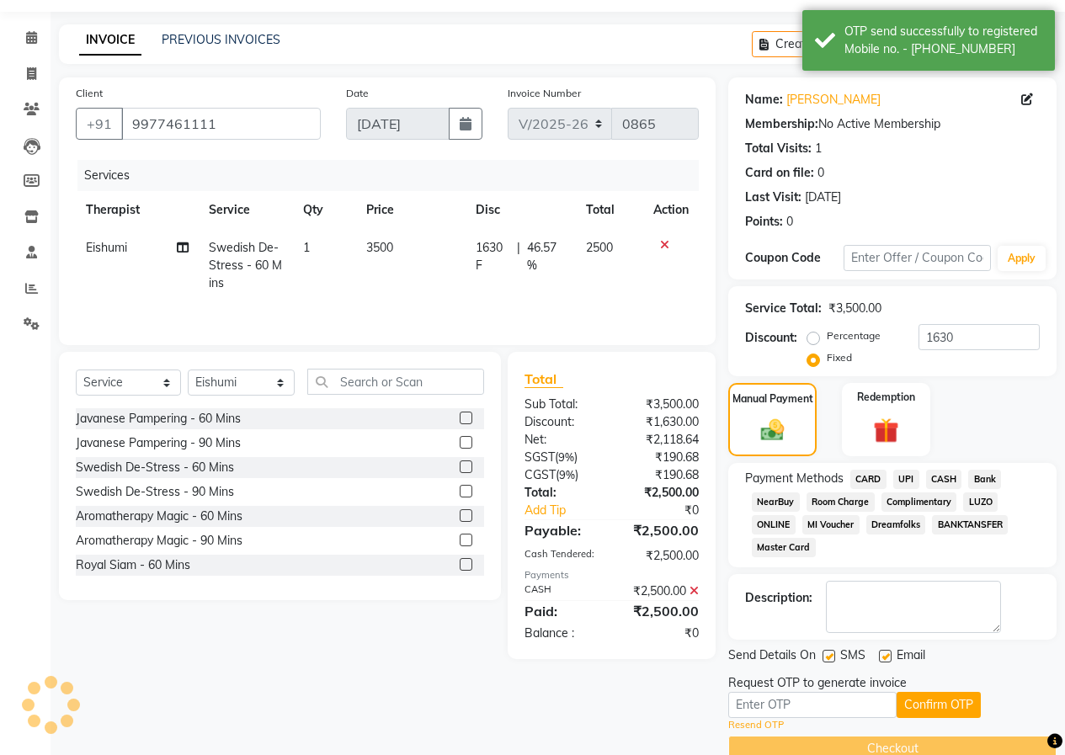
click at [837, 719] on div "Resend OTP" at bounding box center [892, 725] width 328 height 14
click at [845, 704] on input "text" at bounding box center [812, 705] width 168 height 26
type input "7058"
click at [940, 688] on div "Request OTP to generate invoice" at bounding box center [892, 683] width 328 height 18
click at [943, 690] on div "Request OTP to generate invoice" at bounding box center [892, 683] width 328 height 18
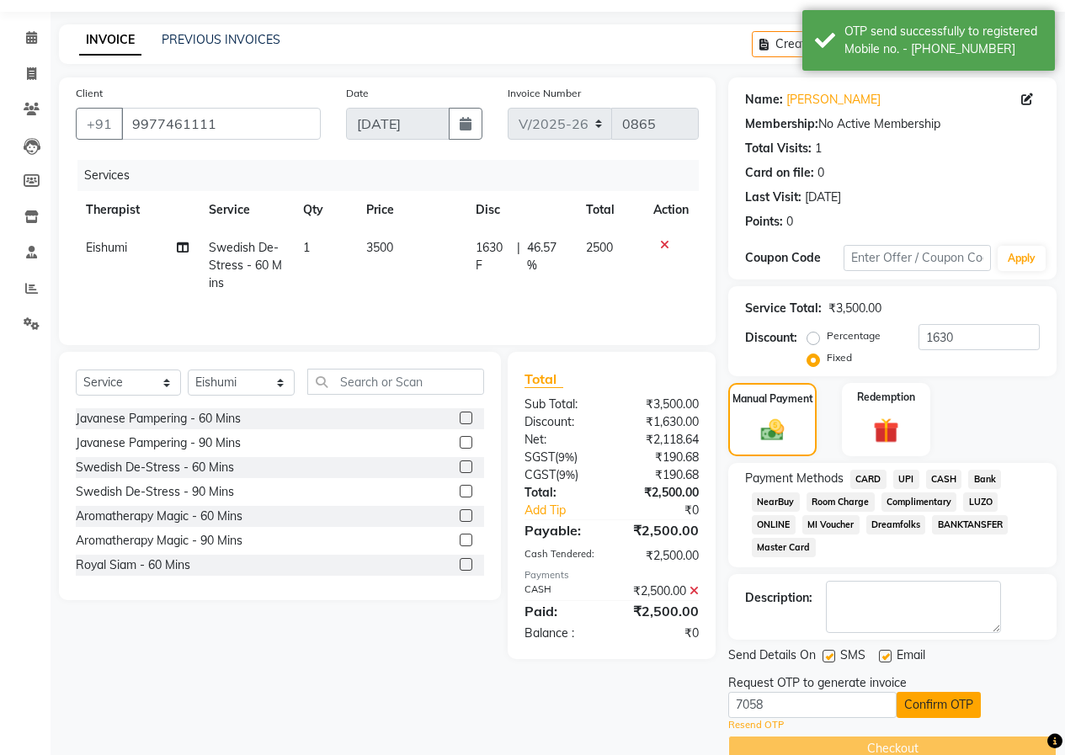
click at [942, 696] on button "Confirm OTP" at bounding box center [938, 705] width 84 height 26
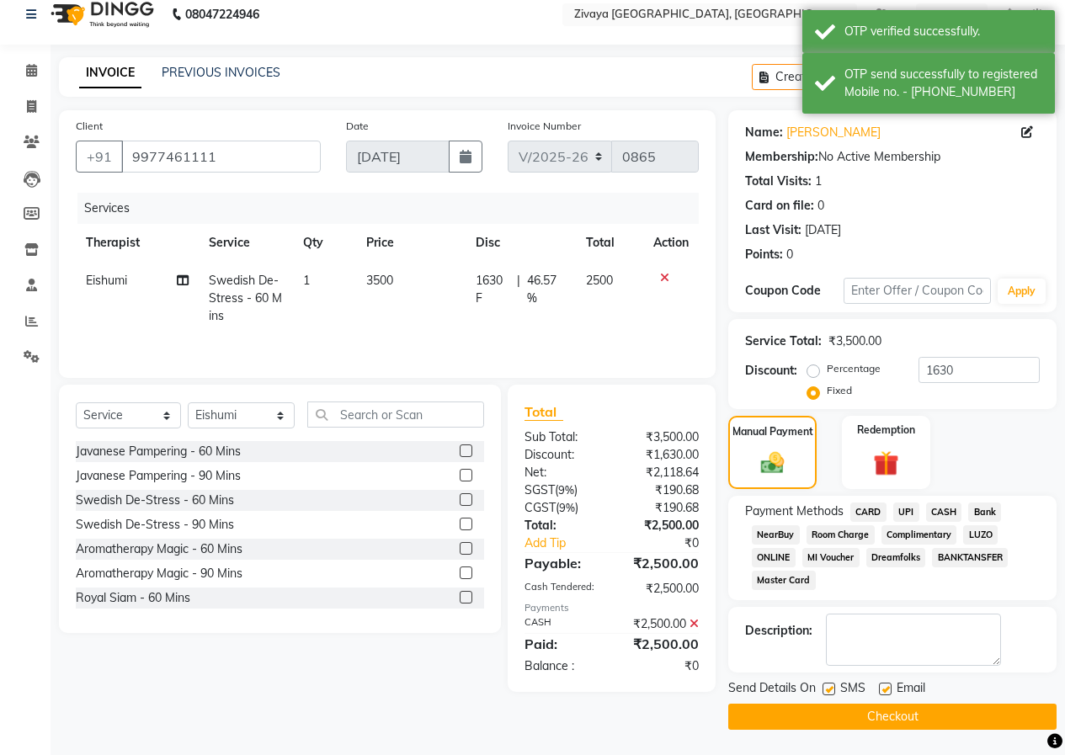
click at [948, 724] on button "Checkout" at bounding box center [892, 717] width 328 height 26
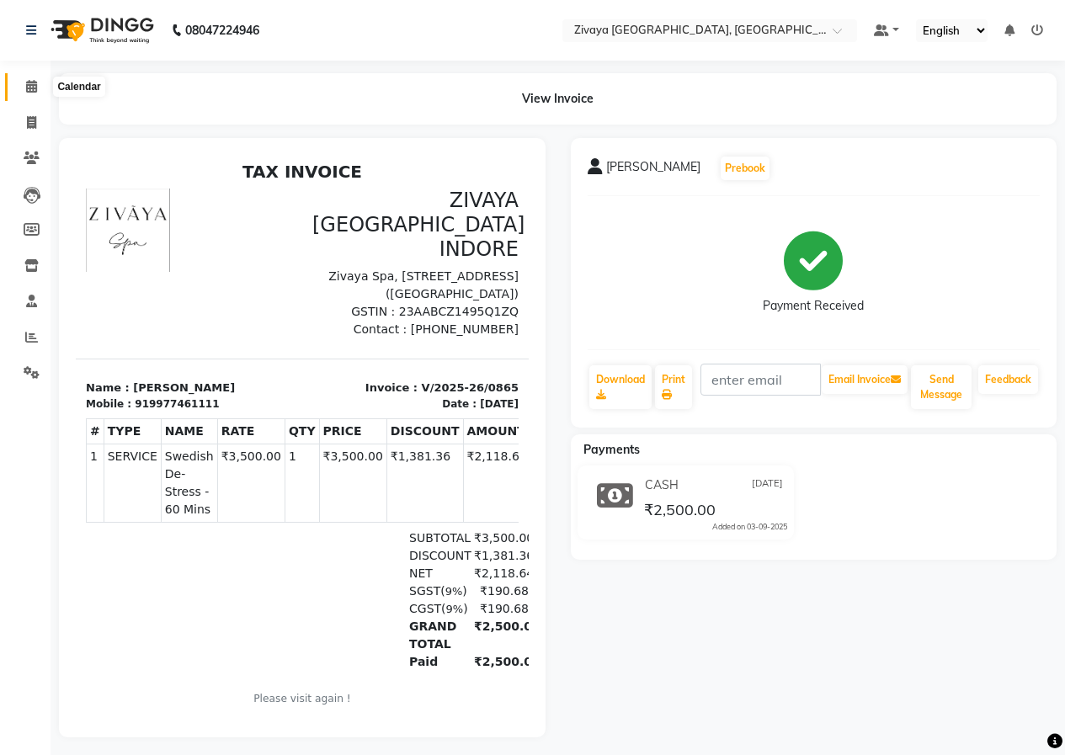
click at [27, 94] on span at bounding box center [31, 86] width 29 height 19
